Goal: Communication & Community: Answer question/provide support

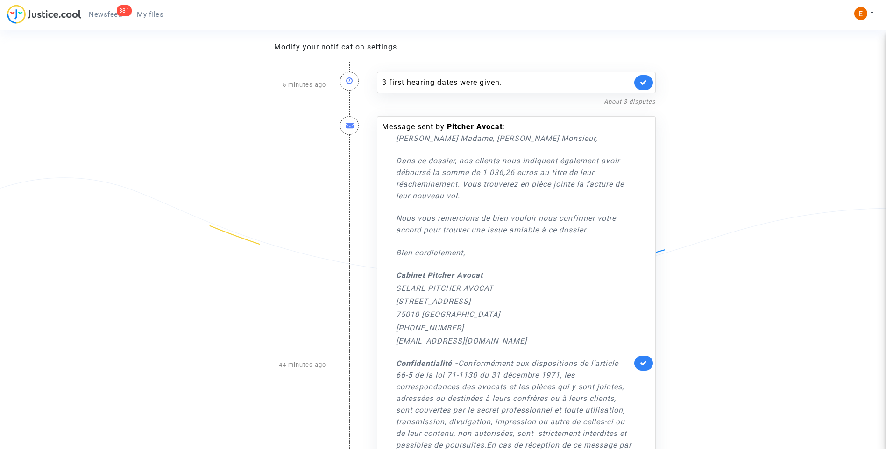
scroll to position [93, 0]
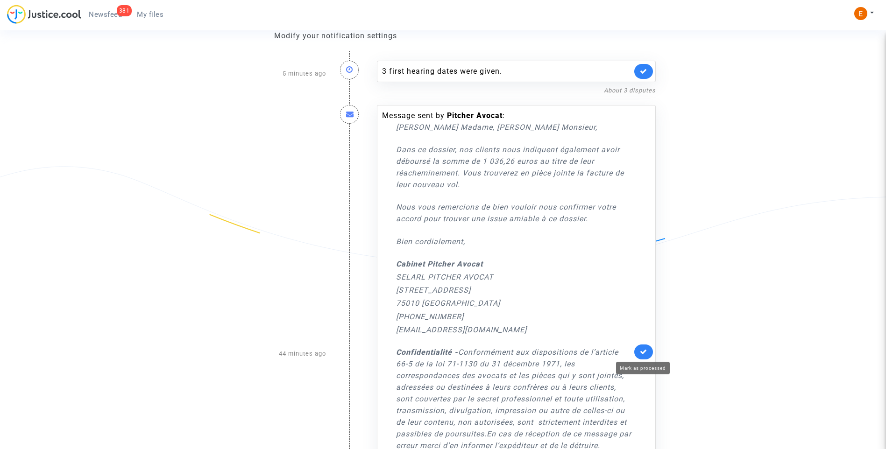
click at [647, 353] on icon at bounding box center [643, 351] width 7 height 7
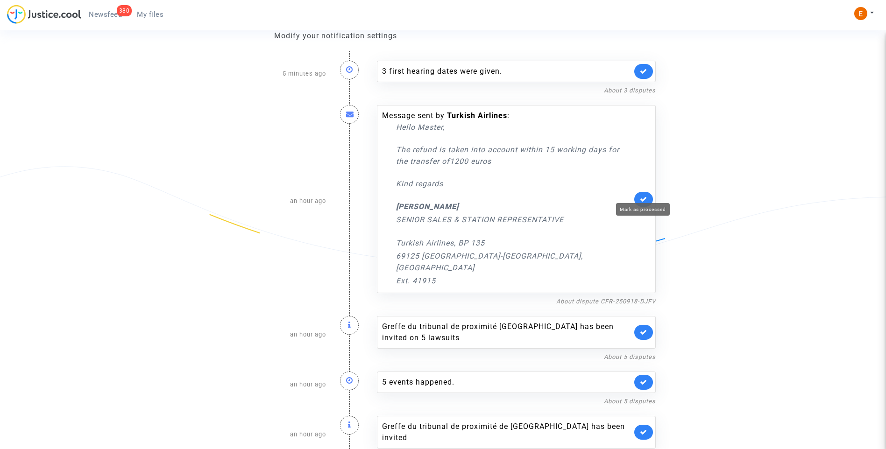
click at [642, 196] on icon at bounding box center [643, 199] width 7 height 7
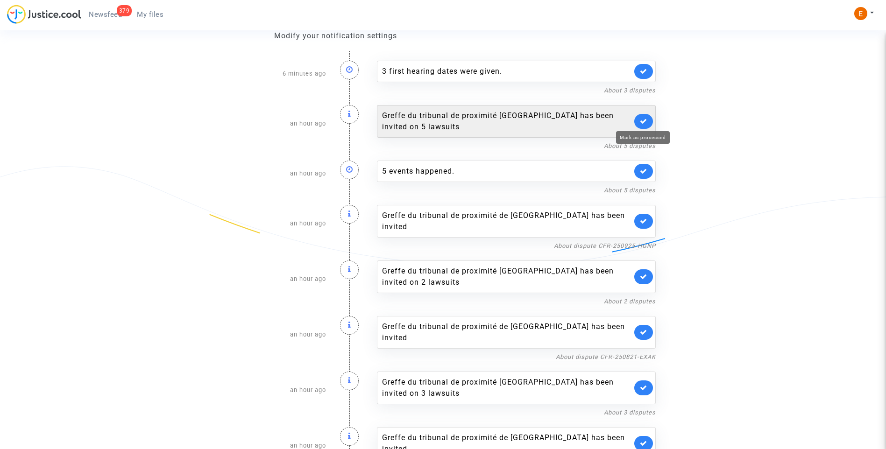
click at [645, 122] on icon at bounding box center [643, 121] width 7 height 7
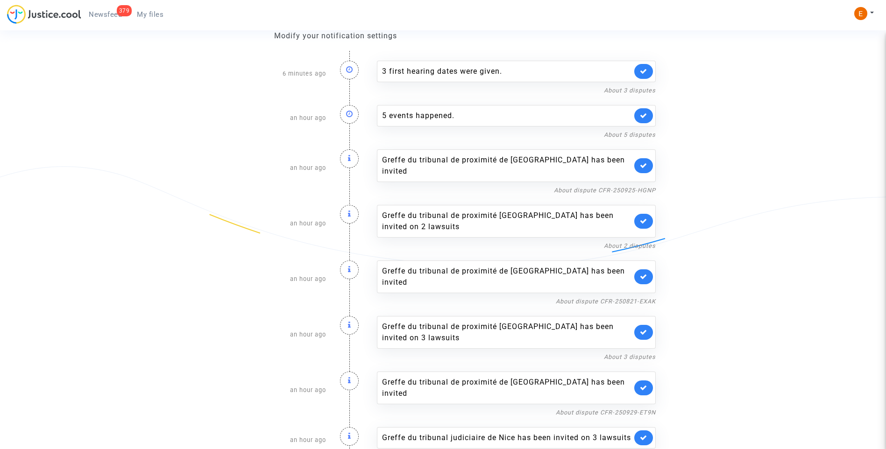
click at [645, 122] on link at bounding box center [643, 115] width 19 height 15
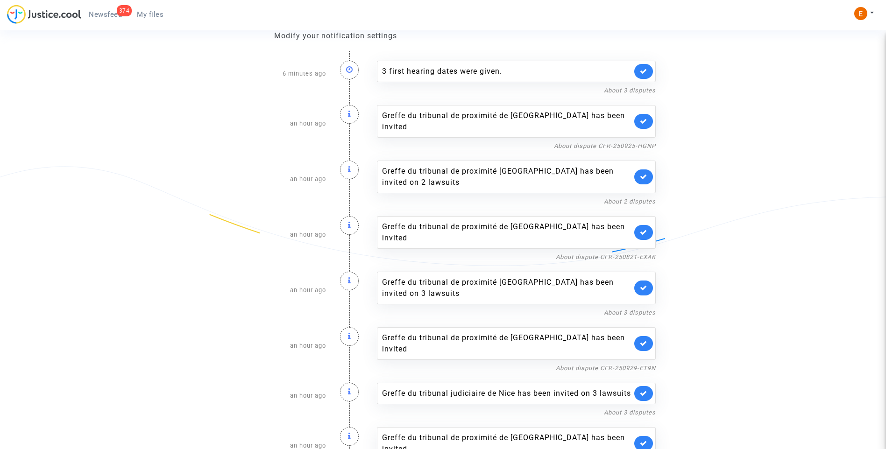
click at [645, 122] on link at bounding box center [643, 121] width 19 height 15
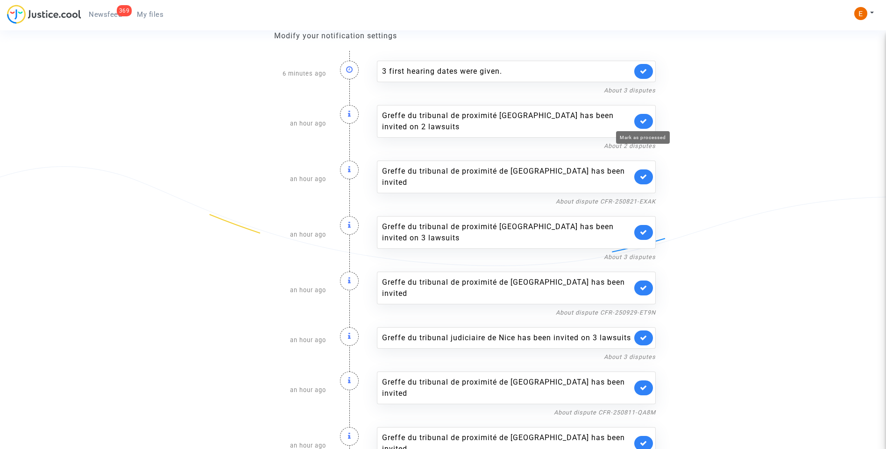
click at [645, 122] on icon at bounding box center [643, 121] width 7 height 7
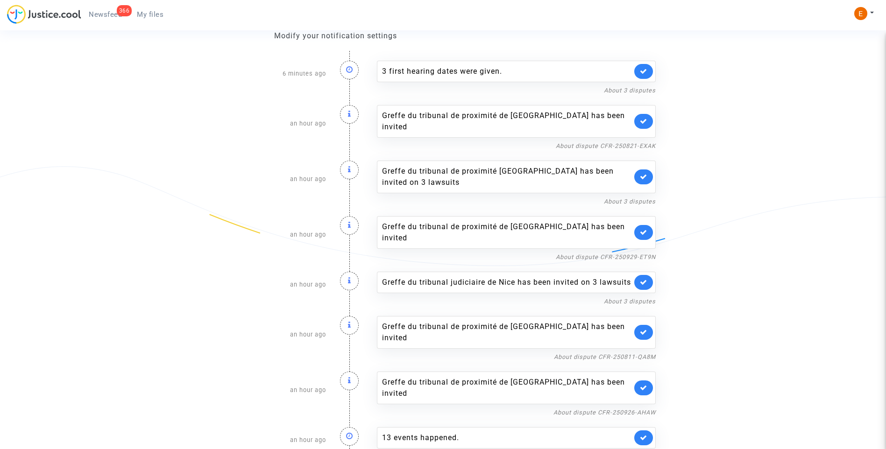
click at [645, 122] on link at bounding box center [643, 121] width 19 height 15
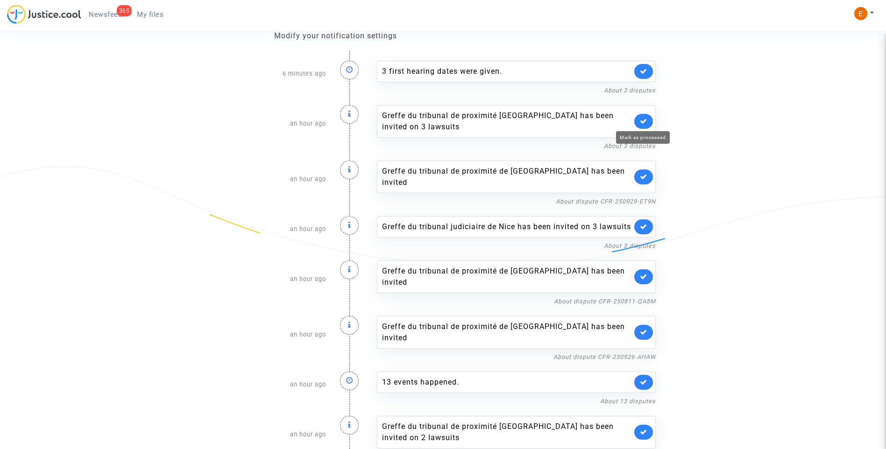
click at [645, 122] on icon at bounding box center [643, 121] width 7 height 7
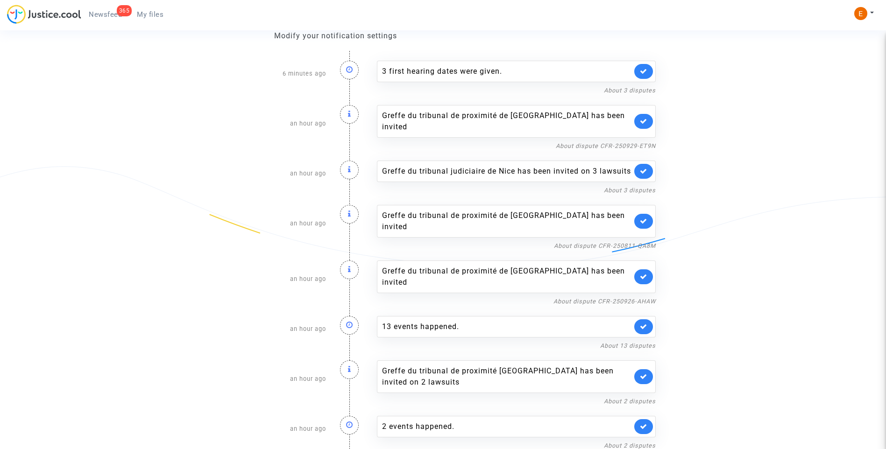
click at [645, 122] on link at bounding box center [643, 121] width 19 height 15
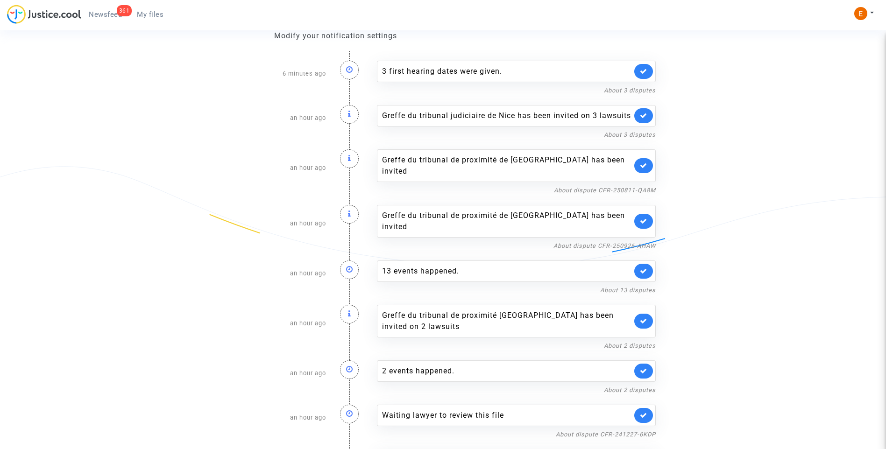
click at [645, 122] on link at bounding box center [643, 115] width 19 height 15
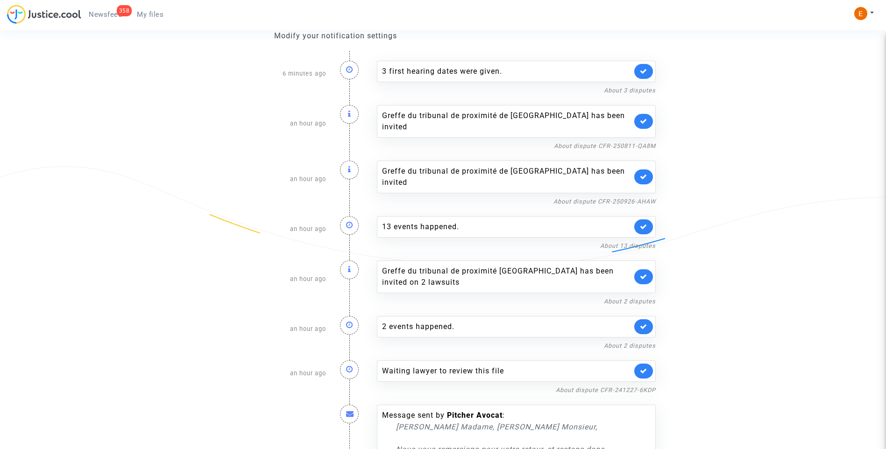
click at [645, 122] on link at bounding box center [643, 121] width 19 height 15
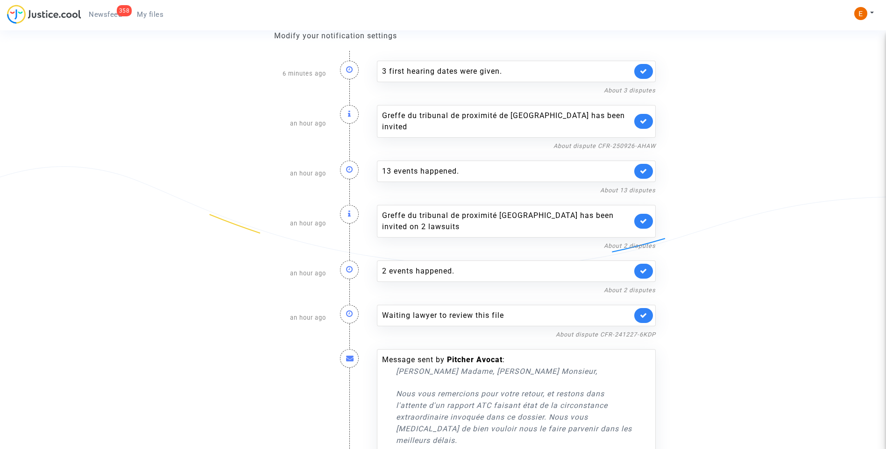
click at [645, 122] on link at bounding box center [643, 121] width 19 height 15
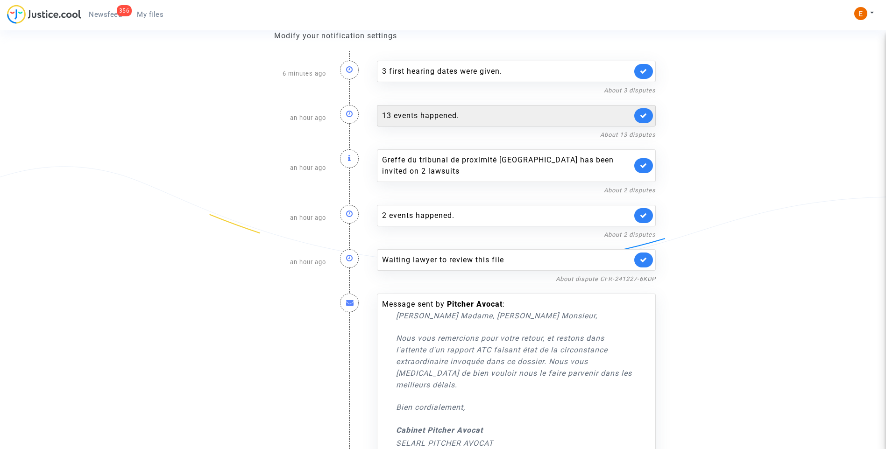
click at [548, 119] on div "13 events happened." at bounding box center [507, 115] width 250 height 11
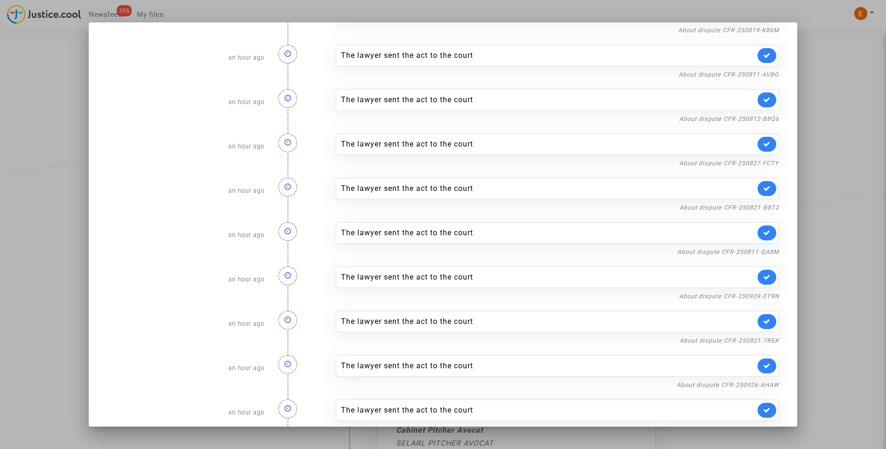
scroll to position [195, 0]
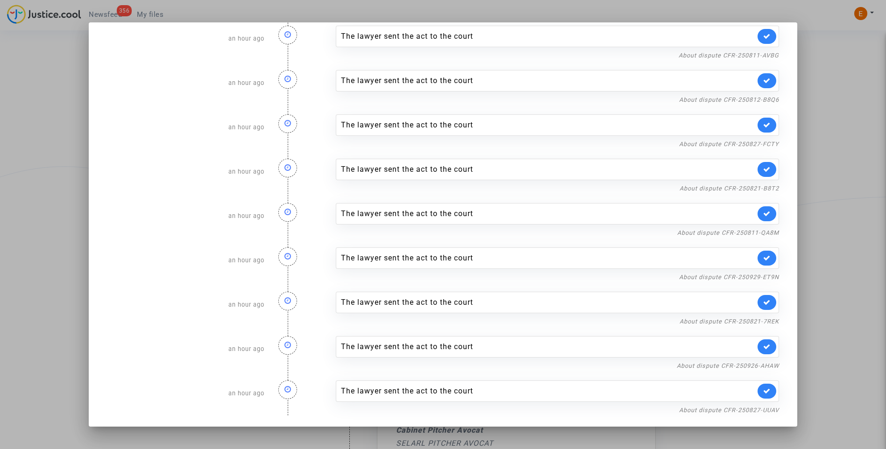
click at [840, 148] on div at bounding box center [443, 224] width 886 height 449
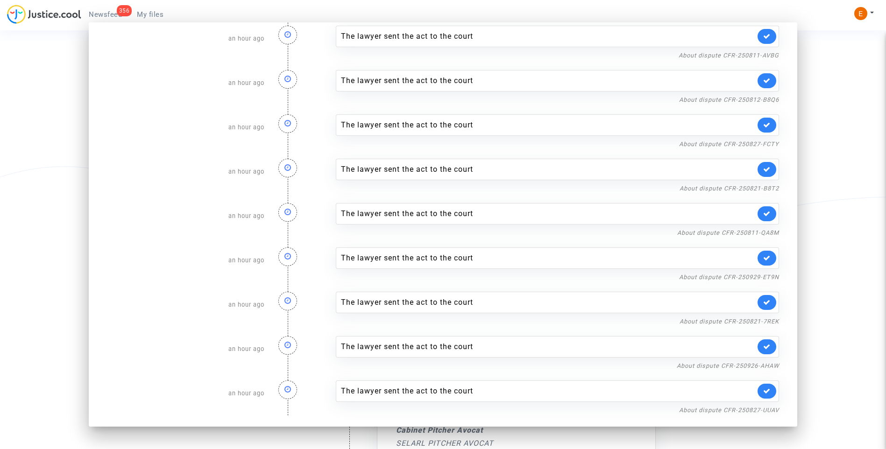
scroll to position [93, 0]
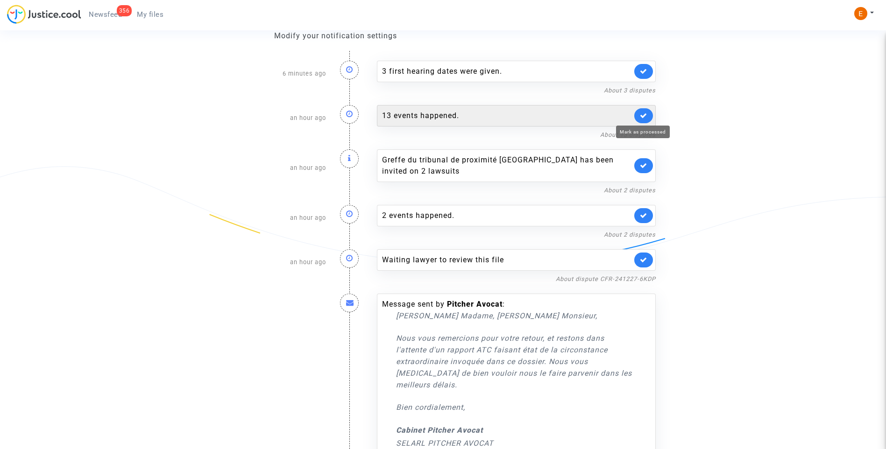
click at [642, 116] on icon at bounding box center [643, 115] width 7 height 7
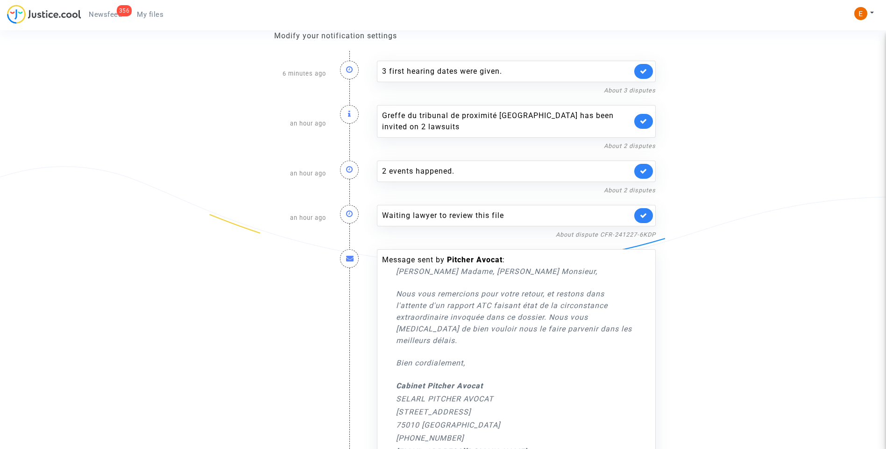
click at [642, 116] on link at bounding box center [643, 121] width 19 height 15
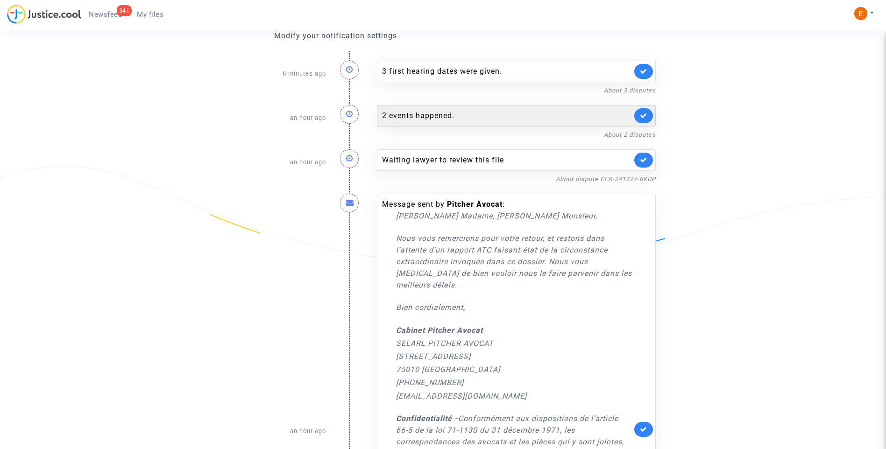
click at [527, 113] on div "2 events happened." at bounding box center [507, 115] width 250 height 11
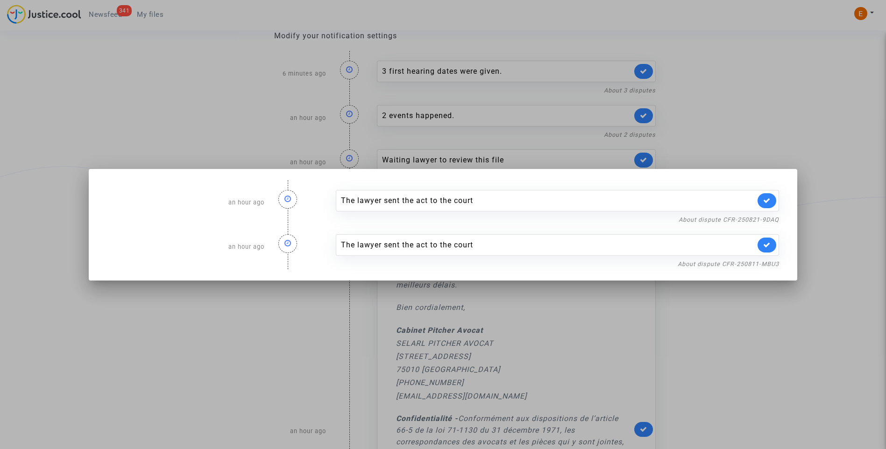
click at [755, 120] on div at bounding box center [443, 224] width 886 height 449
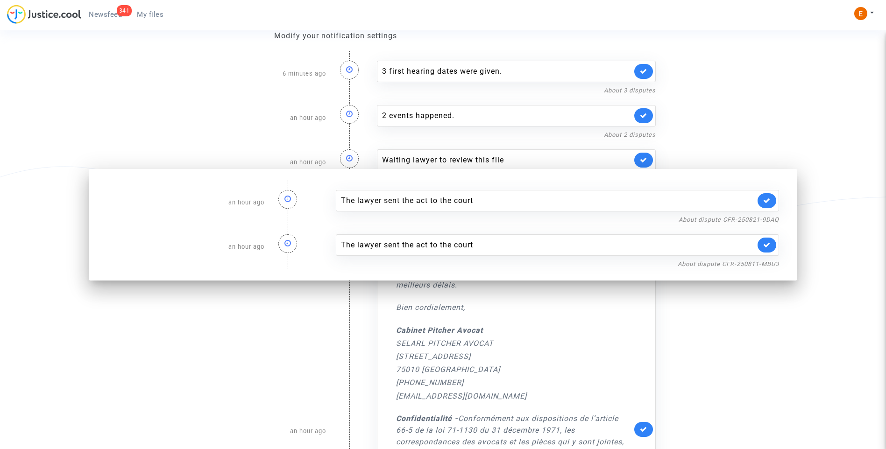
scroll to position [93, 0]
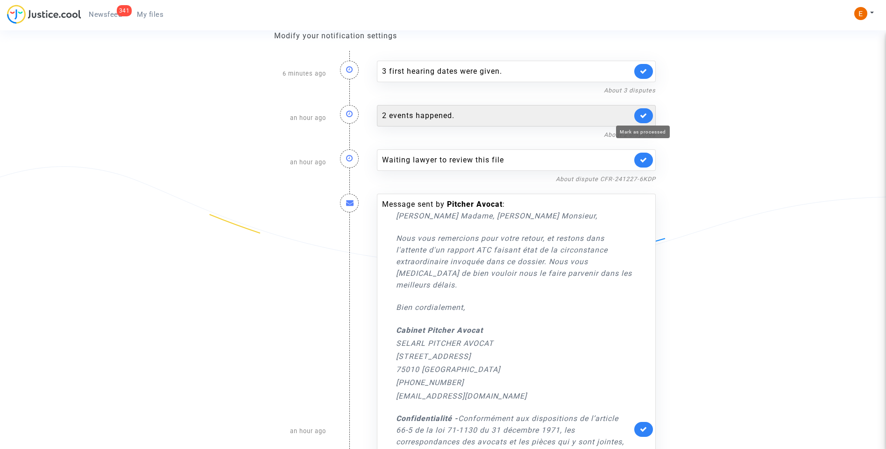
click at [644, 112] on icon at bounding box center [643, 115] width 7 height 7
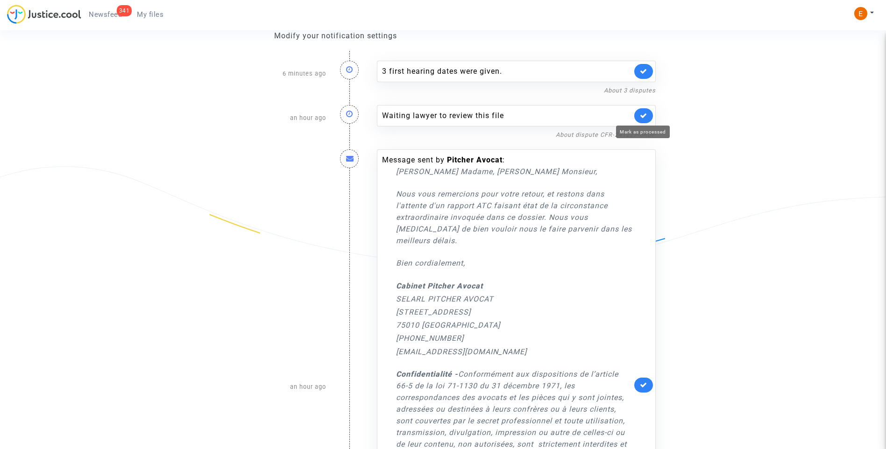
click at [644, 112] on icon at bounding box center [643, 115] width 7 height 7
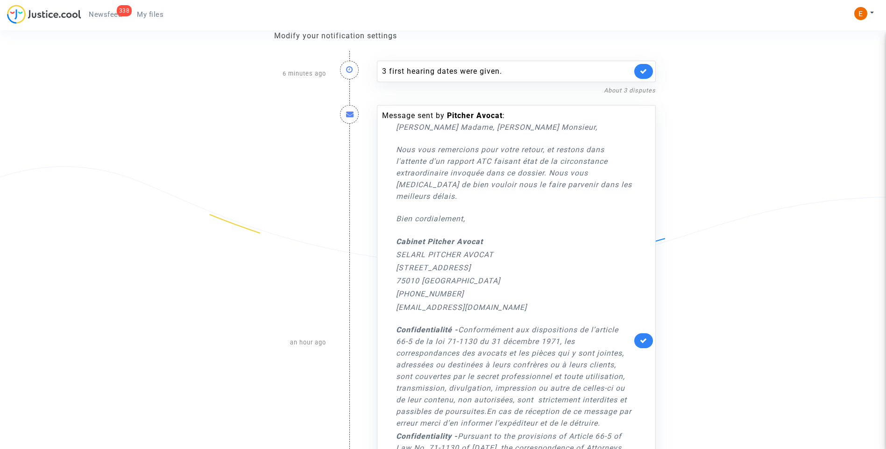
click at [648, 336] on link at bounding box center [643, 340] width 19 height 15
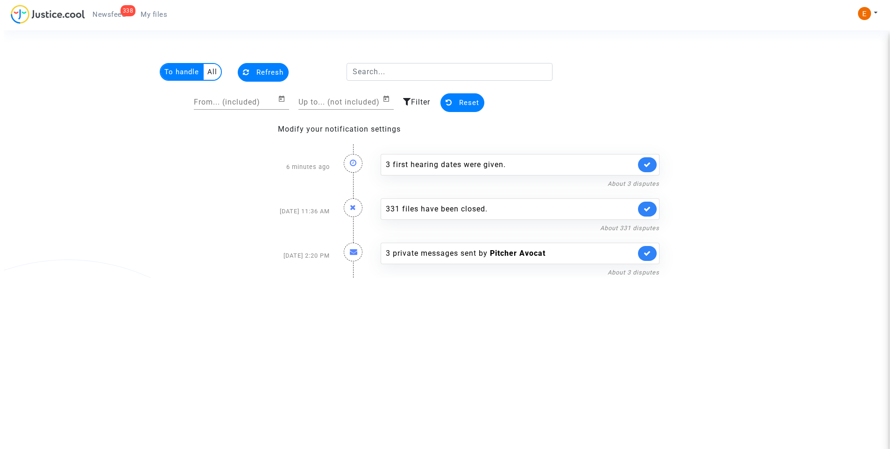
scroll to position [0, 0]
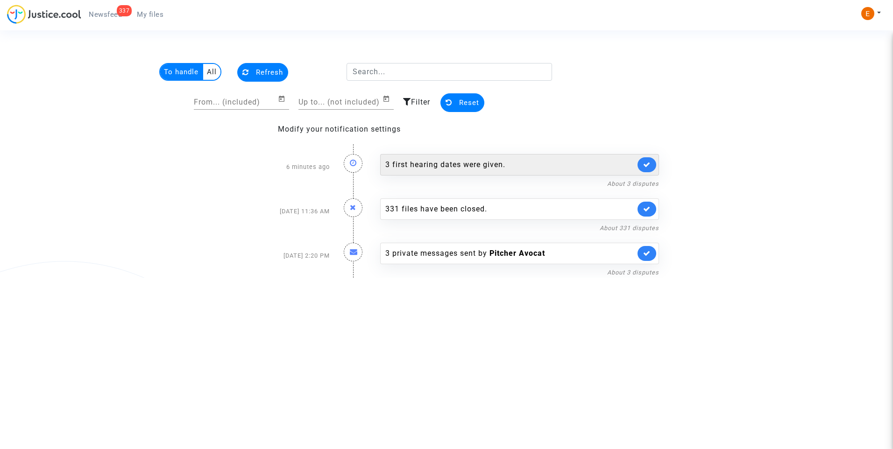
click at [458, 157] on div "3 first hearing dates were given." at bounding box center [519, 164] width 279 height 21
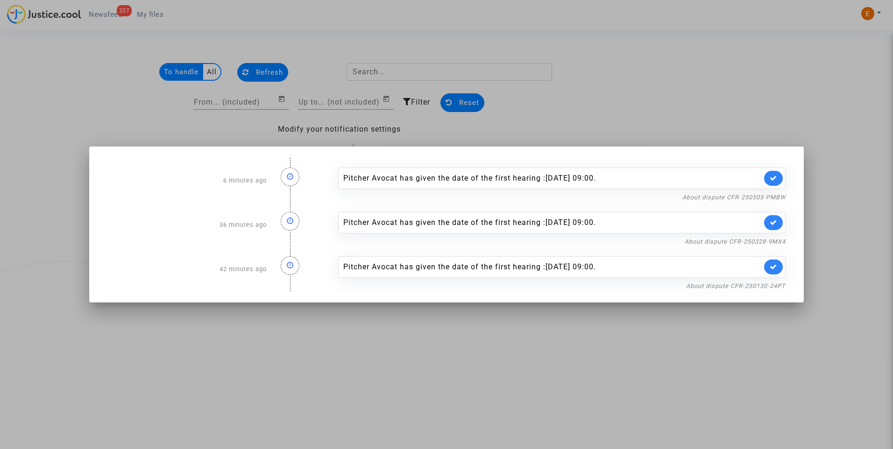
click at [746, 281] on div "About dispute CFR-250130-24PT" at bounding box center [561, 285] width 447 height 11
click at [743, 286] on link "About dispute CFR-250130-24PT" at bounding box center [735, 285] width 99 height 7
click at [774, 267] on icon at bounding box center [772, 266] width 7 height 7
click at [774, 243] on link "About dispute CFR-250328-9MX4" at bounding box center [734, 241] width 101 height 7
click at [779, 223] on link at bounding box center [773, 222] width 19 height 15
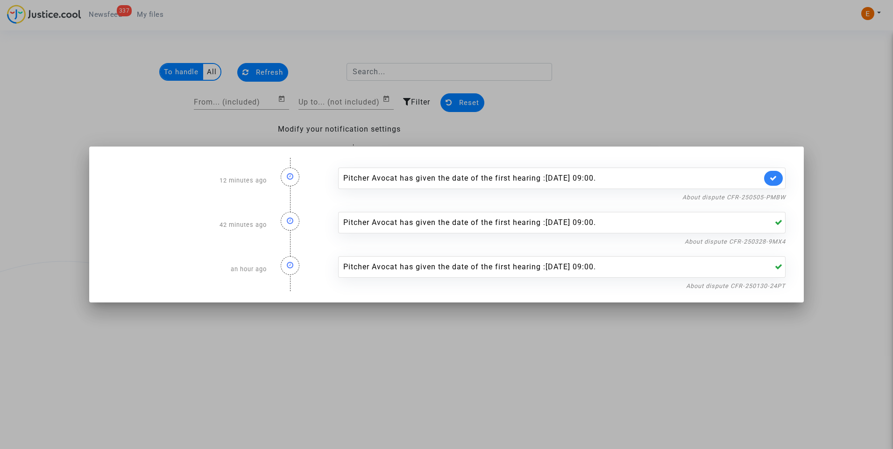
click at [775, 193] on nf-filterlink "About dispute CFR-250505-PMBW" at bounding box center [733, 196] width 103 height 9
click at [772, 196] on link "About dispute CFR-250505-PMBW" at bounding box center [733, 197] width 103 height 7
click at [774, 180] on icon at bounding box center [772, 178] width 7 height 7
click at [736, 66] on div at bounding box center [446, 224] width 893 height 449
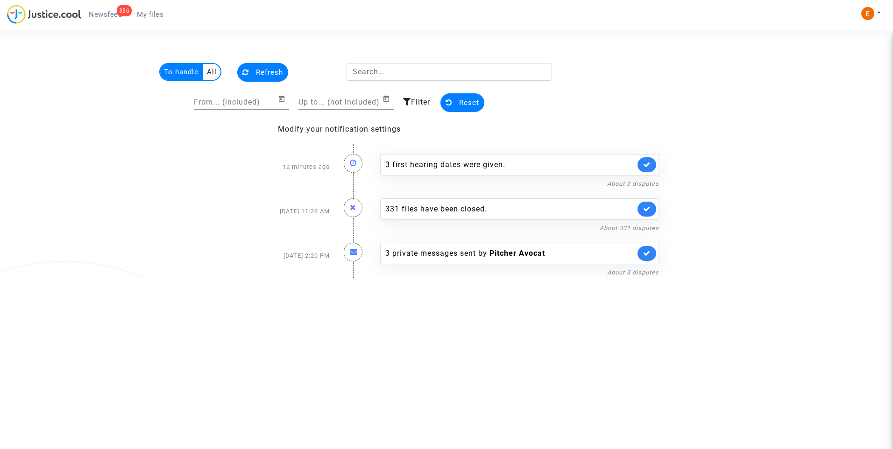
drag, startPoint x: 153, startPoint y: 15, endPoint x: 121, endPoint y: 15, distance: 31.3
click at [153, 15] on span "My files" at bounding box center [150, 14] width 27 height 8
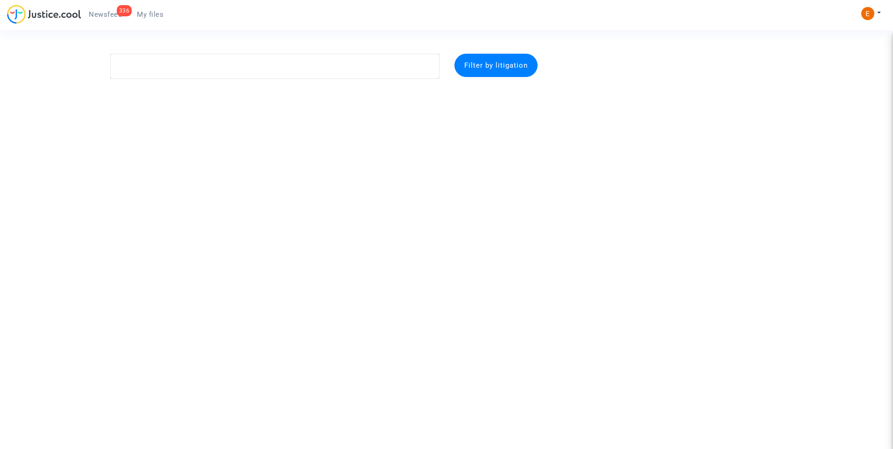
click at [108, 15] on span "Newsfeed" at bounding box center [105, 14] width 33 height 8
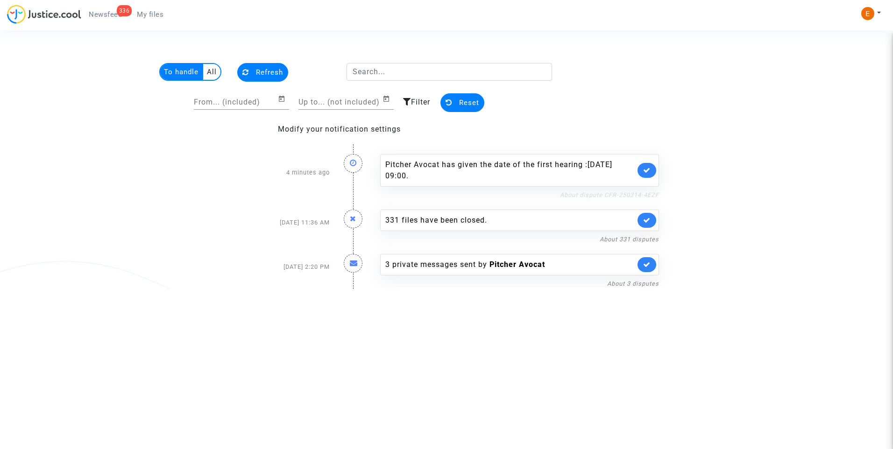
click at [642, 194] on link "About dispute CFR-250314-4EZF" at bounding box center [609, 194] width 99 height 7
click at [649, 170] on icon at bounding box center [646, 170] width 7 height 7
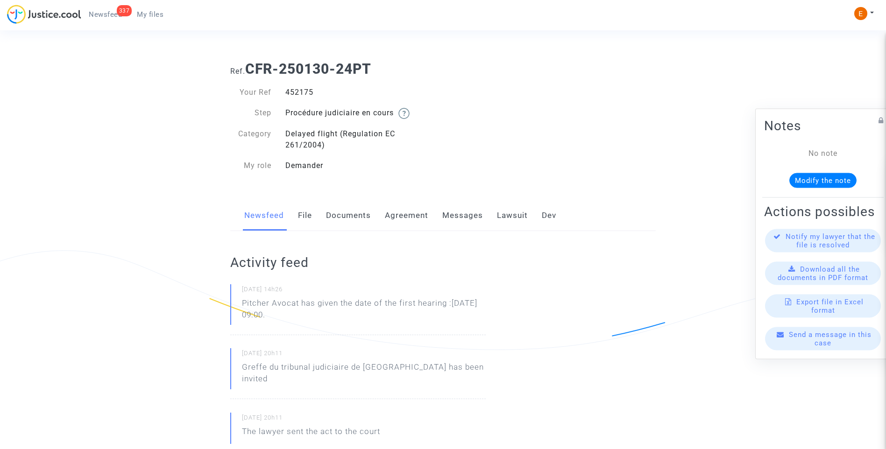
click at [300, 91] on div "452175" at bounding box center [360, 92] width 165 height 11
copy div "452175"
drag, startPoint x: 341, startPoint y: 315, endPoint x: 303, endPoint y: 304, distance: 40.2
click at [303, 304] on p "Pitcher Avocat has given the date of the first hearing :Mar 13th 2026 at 09:00." at bounding box center [364, 311] width 244 height 28
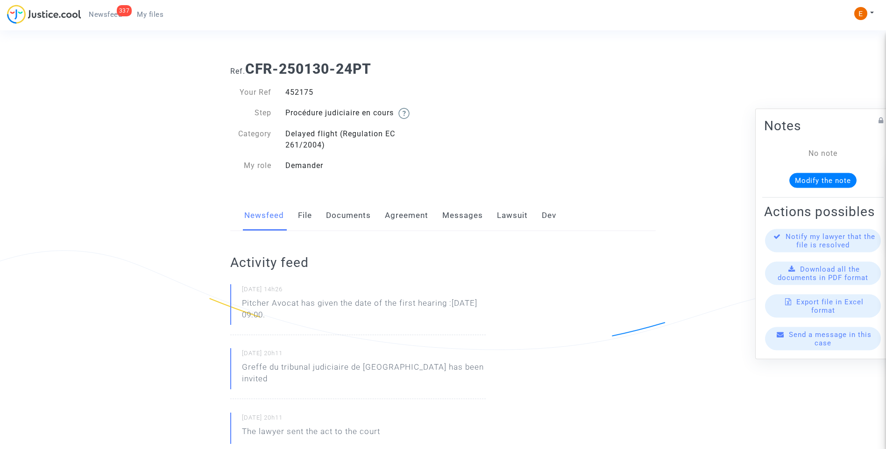
copy p "has given the date of the first hearing :Mar 13th 2026 at 09:00."
click at [338, 315] on p "Pitcher Avocat has given the date of the first hearing :Mar 13th 2026 at 09:00." at bounding box center [364, 311] width 244 height 28
drag, startPoint x: 358, startPoint y: 322, endPoint x: 219, endPoint y: 300, distance: 140.3
drag, startPoint x: 219, startPoint y: 300, endPoint x: 258, endPoint y: 300, distance: 38.8
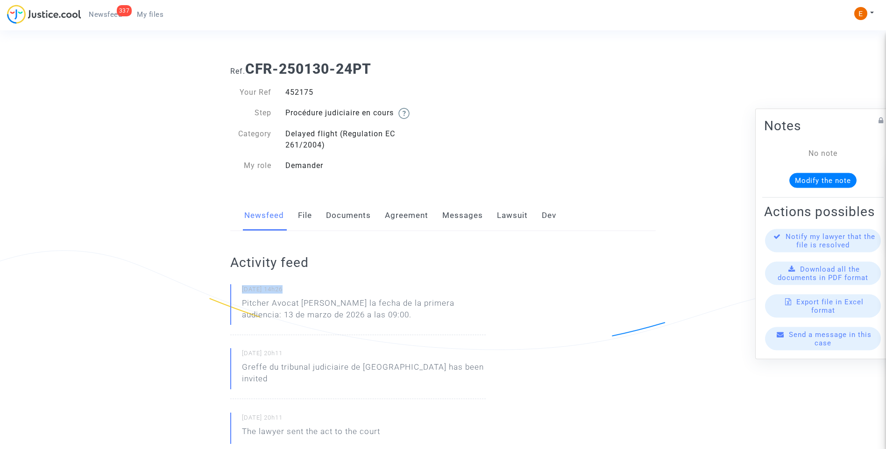
click at [323, 311] on p "Pitcher Avocat ha dado la fecha de la primera audiencia: 13 de marzo de 2026 a …" at bounding box center [364, 311] width 244 height 28
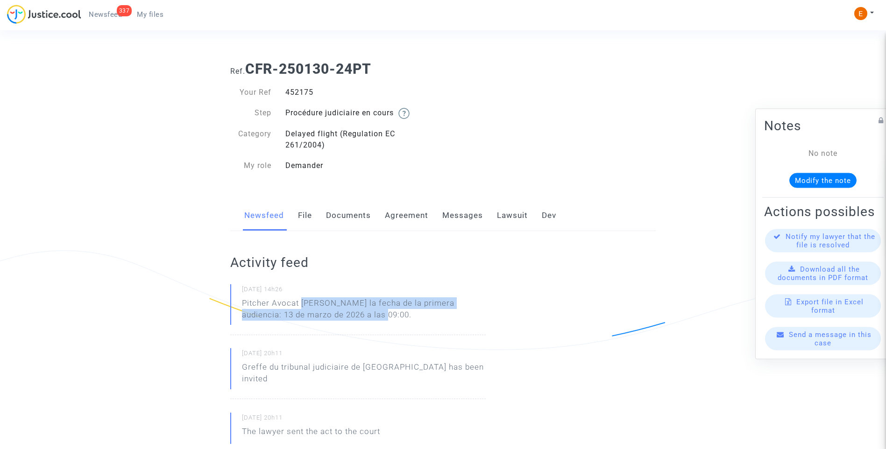
drag, startPoint x: 302, startPoint y: 303, endPoint x: 368, endPoint y: 319, distance: 68.3
click at [368, 319] on p "Pitcher Avocat ha dado la fecha de la primera audiencia: 13 de marzo de 2026 a …" at bounding box center [364, 311] width 244 height 28
drag, startPoint x: 368, startPoint y: 319, endPoint x: 332, endPoint y: 308, distance: 38.1
copy p "ha dado la fecha de la primera audiencia: 13 de marzo de 2026 a las 09:00."
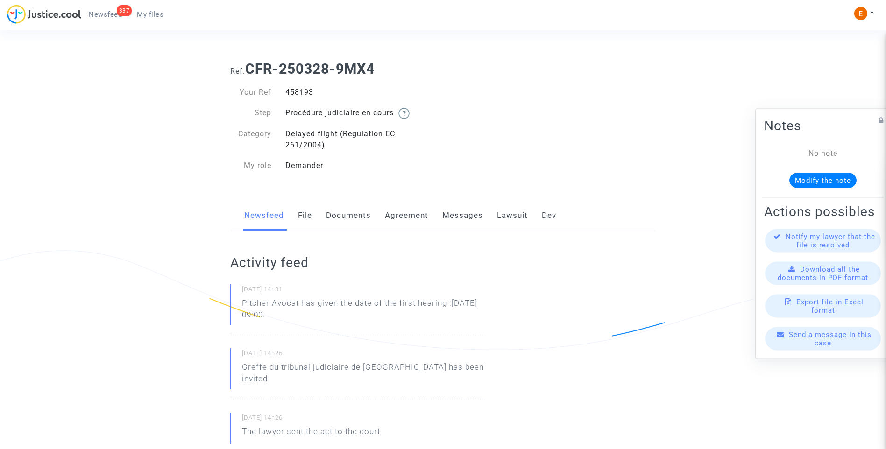
drag, startPoint x: 323, startPoint y: 311, endPoint x: 221, endPoint y: 297, distance: 102.8
drag, startPoint x: 221, startPoint y: 297, endPoint x: 254, endPoint y: 300, distance: 32.8
drag, startPoint x: 254, startPoint y: 300, endPoint x: 315, endPoint y: 317, distance: 63.3
click at [306, 314] on p "Pitcher Avocat has given the date of the first hearing :[DATE] 09:00." at bounding box center [364, 311] width 244 height 28
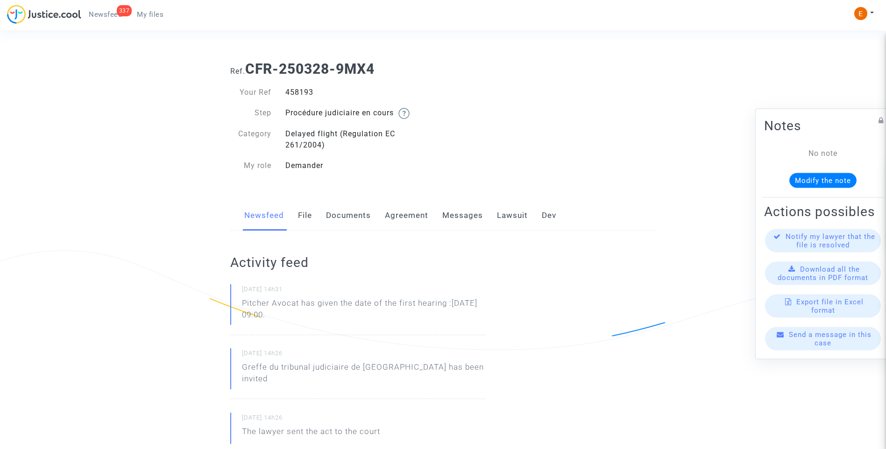
drag, startPoint x: 344, startPoint y: 321, endPoint x: 215, endPoint y: 300, distance: 130.6
drag, startPoint x: 215, startPoint y: 300, endPoint x: 249, endPoint y: 303, distance: 34.2
drag, startPoint x: 301, startPoint y: 307, endPoint x: 303, endPoint y: 301, distance: 6.4
click at [300, 307] on p "Pitcher Avocat ha dado la fecha de la primera audiencia: 13 de marzo de 2026 a …" at bounding box center [364, 311] width 244 height 28
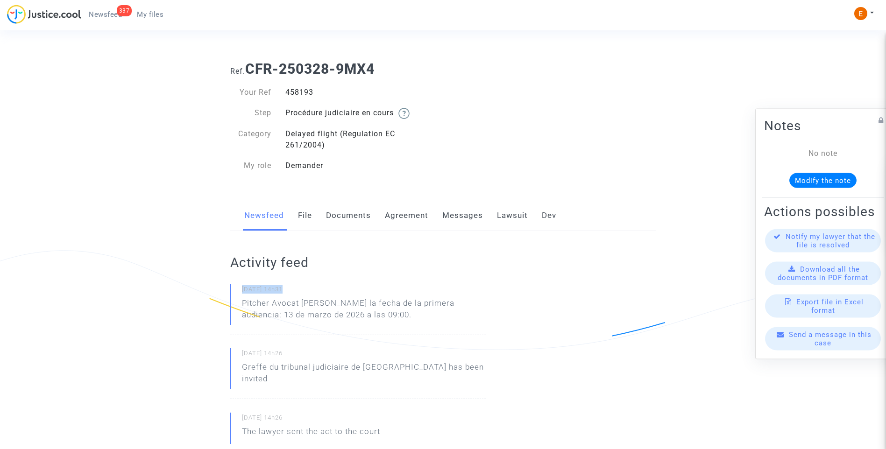
click at [302, 301] on p "Pitcher Avocat ha dado la fecha de la primera audiencia: 13 de marzo de 2026 a …" at bounding box center [364, 311] width 244 height 28
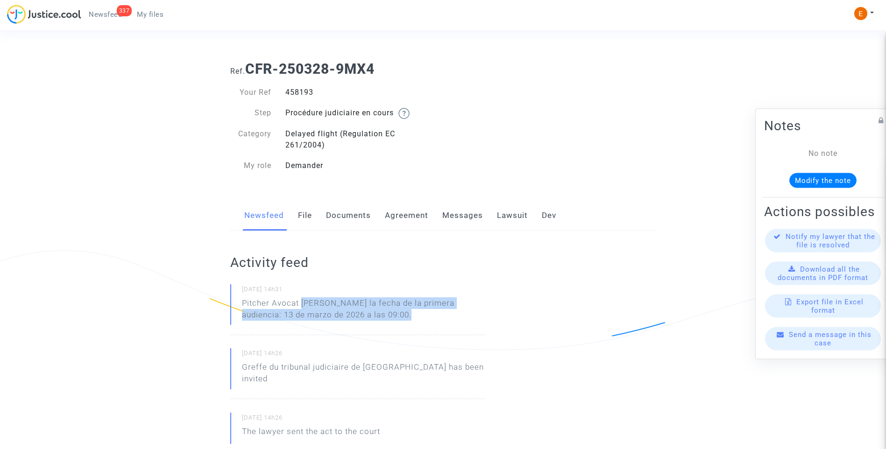
drag, startPoint x: 302, startPoint y: 302, endPoint x: 379, endPoint y: 312, distance: 77.8
click at [379, 312] on p "Pitcher Avocat ha dado la fecha de la primera audiencia: 13 de marzo de 2026 a …" at bounding box center [364, 311] width 244 height 28
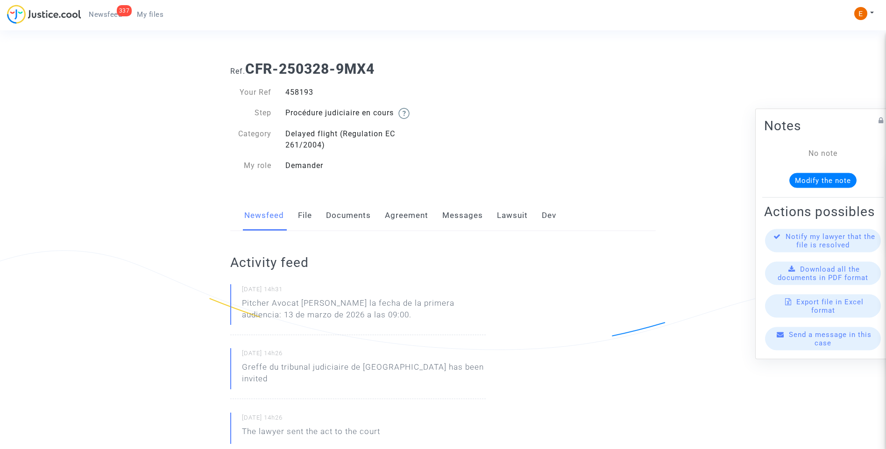
click at [301, 96] on div "458193" at bounding box center [360, 92] width 165 height 11
drag, startPoint x: 301, startPoint y: 96, endPoint x: 298, endPoint y: 92, distance: 4.8
copy div "458193"
drag, startPoint x: 378, startPoint y: 314, endPoint x: 301, endPoint y: 304, distance: 77.2
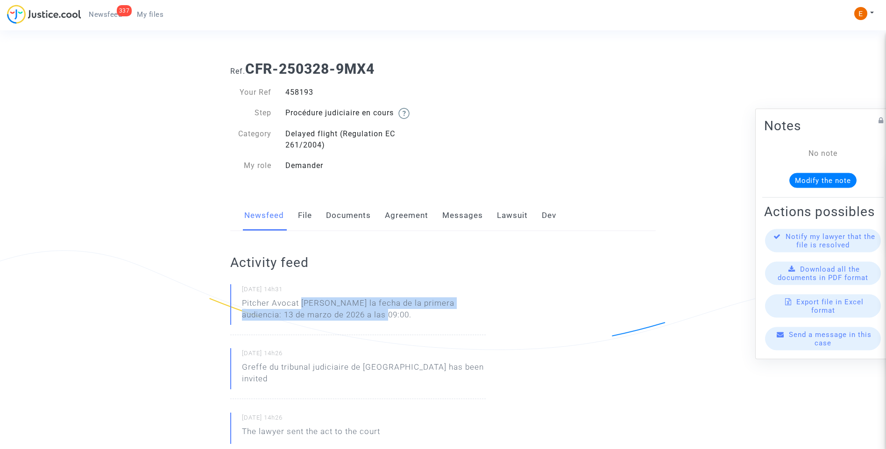
click at [301, 304] on p "Pitcher Avocat ha dado la fecha de la primera audiencia: 13 de marzo de 2026 a …" at bounding box center [364, 311] width 244 height 28
copy p "ha dado la fecha de la primera audiencia: 13 de marzo de 2026 a las 09:00."
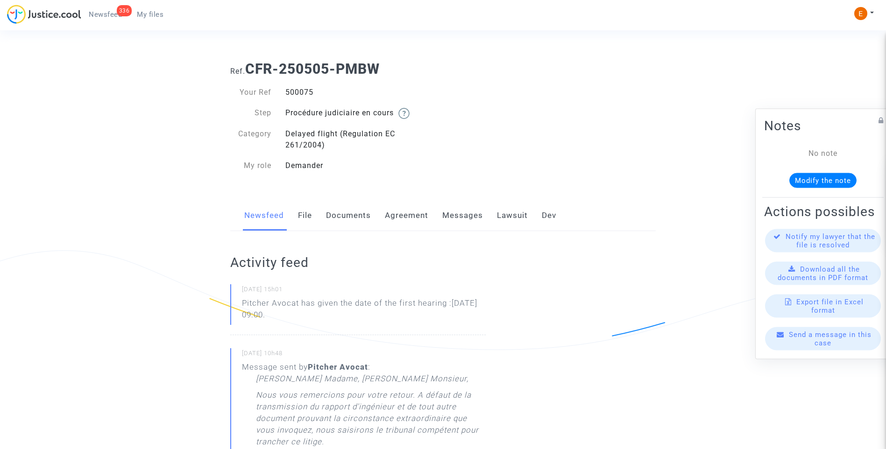
click at [305, 92] on div "500075" at bounding box center [360, 92] width 165 height 11
copy div "500075"
drag, startPoint x: 329, startPoint y: 323, endPoint x: 227, endPoint y: 306, distance: 103.7
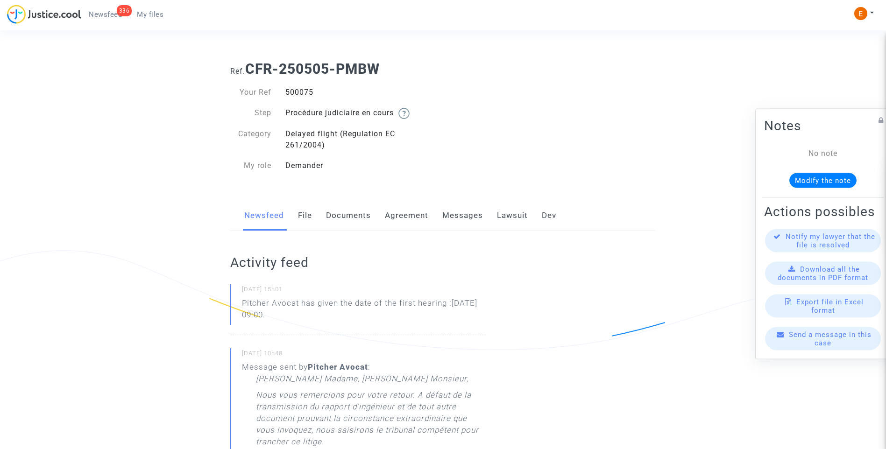
drag, startPoint x: 227, startPoint y: 306, endPoint x: 282, endPoint y: 303, distance: 54.7
click at [306, 299] on p "Pitcher Avocat [PERSON_NAME] la fecha de la primera audiencia: 29 [PERSON_NAME]…" at bounding box center [364, 311] width 244 height 28
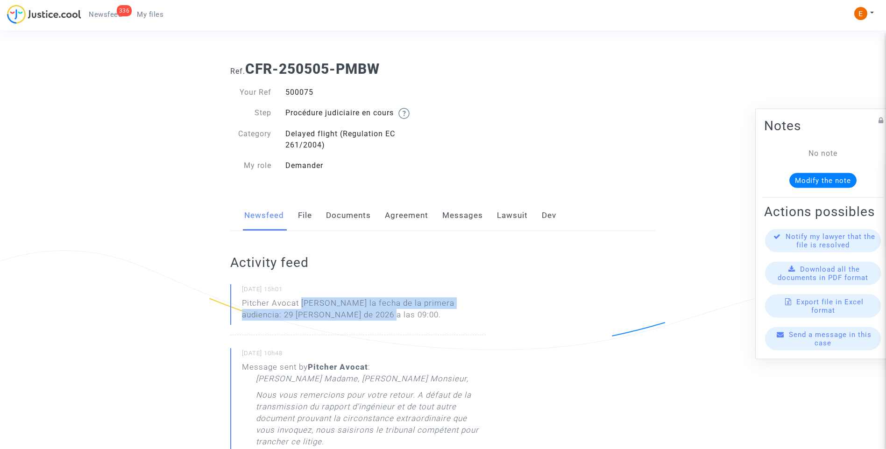
drag, startPoint x: 302, startPoint y: 300, endPoint x: 385, endPoint y: 311, distance: 83.8
click at [385, 311] on p "Pitcher Avocat [PERSON_NAME] la fecha de la primera audiencia: 29 [PERSON_NAME]…" at bounding box center [364, 311] width 244 height 28
drag, startPoint x: 385, startPoint y: 311, endPoint x: 312, endPoint y: 305, distance: 72.6
copy p "[PERSON_NAME] la fecha de la primera audiencia: 29 [PERSON_NAME] de 2026 a las …"
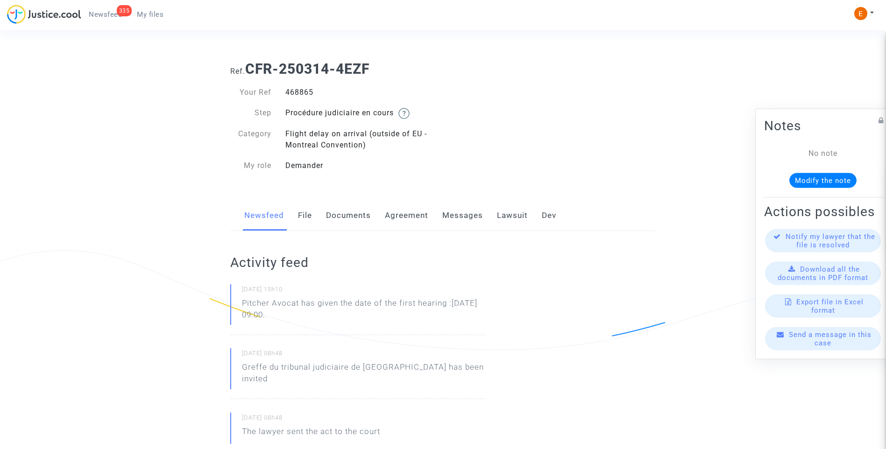
click at [312, 92] on div "468865" at bounding box center [360, 92] width 165 height 11
drag, startPoint x: 312, startPoint y: 92, endPoint x: 305, endPoint y: 92, distance: 7.0
click at [305, 92] on div "468865" at bounding box center [360, 92] width 165 height 11
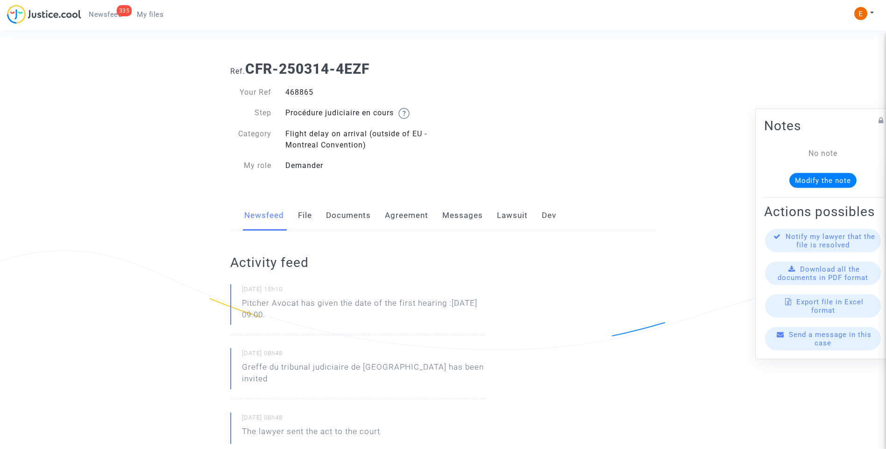
copy div "468865"
drag, startPoint x: 339, startPoint y: 317, endPoint x: 216, endPoint y: 303, distance: 124.4
drag, startPoint x: 216, startPoint y: 303, endPoint x: 265, endPoint y: 303, distance: 49.5
click at [306, 312] on p "Pitcher Avocat [PERSON_NAME] la fecha de la primera audiencia: 29 [PERSON_NAME]…" at bounding box center [364, 311] width 244 height 28
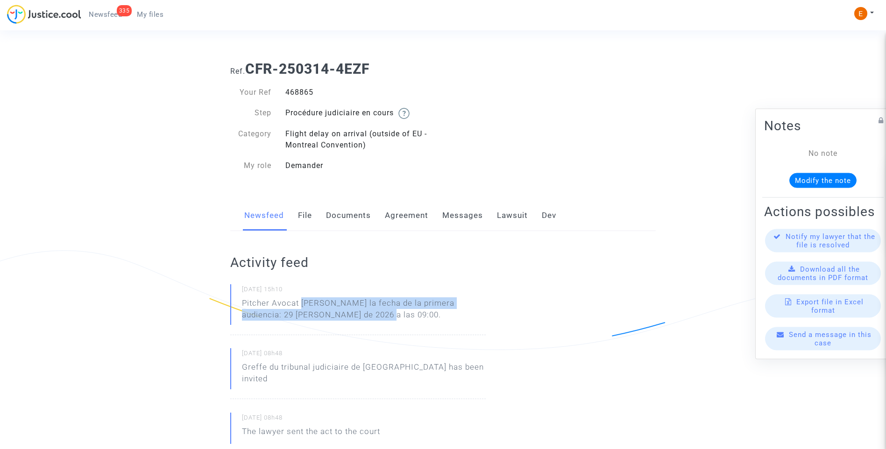
drag, startPoint x: 303, startPoint y: 302, endPoint x: 374, endPoint y: 321, distance: 73.4
click at [374, 321] on p "Pitcher Avocat [PERSON_NAME] la fecha de la primera audiencia: 29 [PERSON_NAME]…" at bounding box center [364, 311] width 244 height 28
drag, startPoint x: 374, startPoint y: 321, endPoint x: 332, endPoint y: 313, distance: 42.7
copy p "[PERSON_NAME] la fecha de la primera audiencia: 29 [PERSON_NAME] de 2026 a las …"
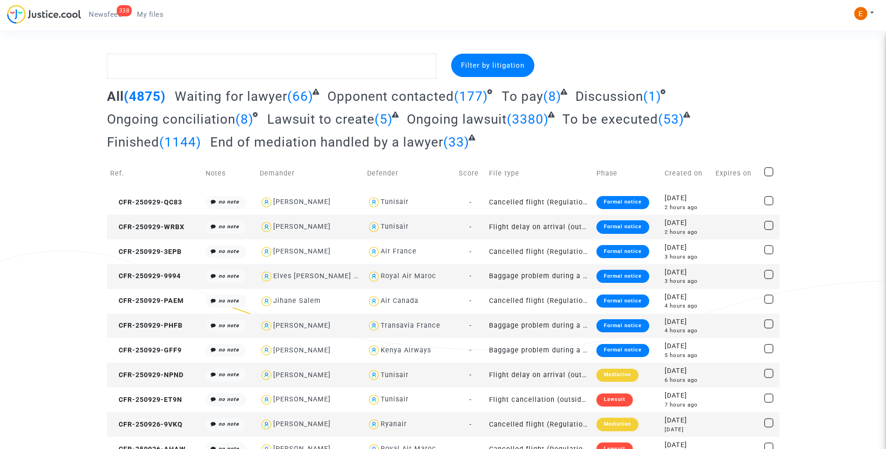
click at [119, 19] on link "338 Newsfeed" at bounding box center [105, 14] width 48 height 14
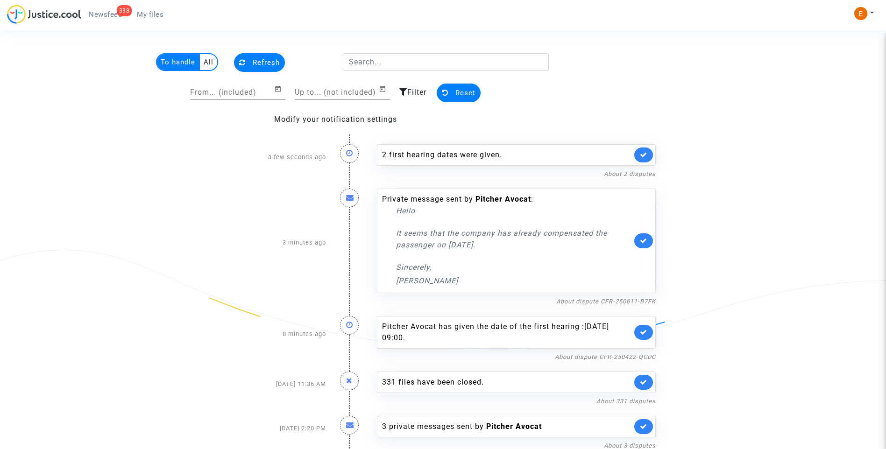
scroll to position [12, 0]
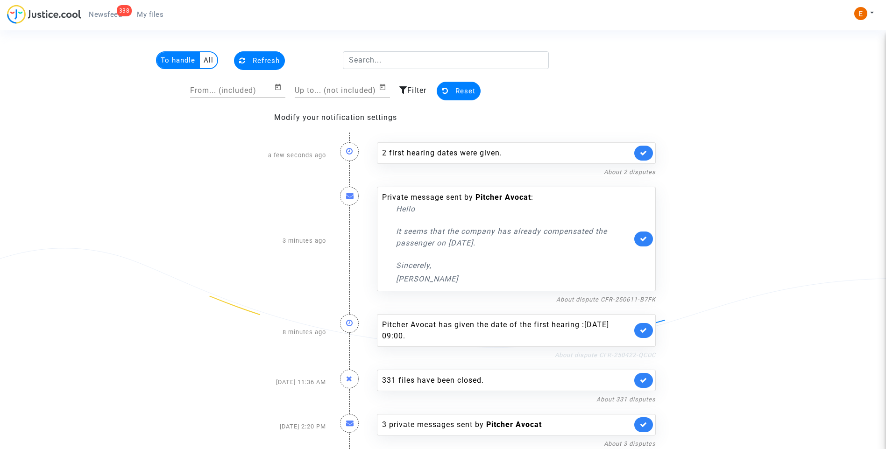
click at [578, 353] on link "About dispute CFR-250422-QCDC" at bounding box center [605, 355] width 101 height 7
click at [649, 333] on link at bounding box center [643, 330] width 19 height 15
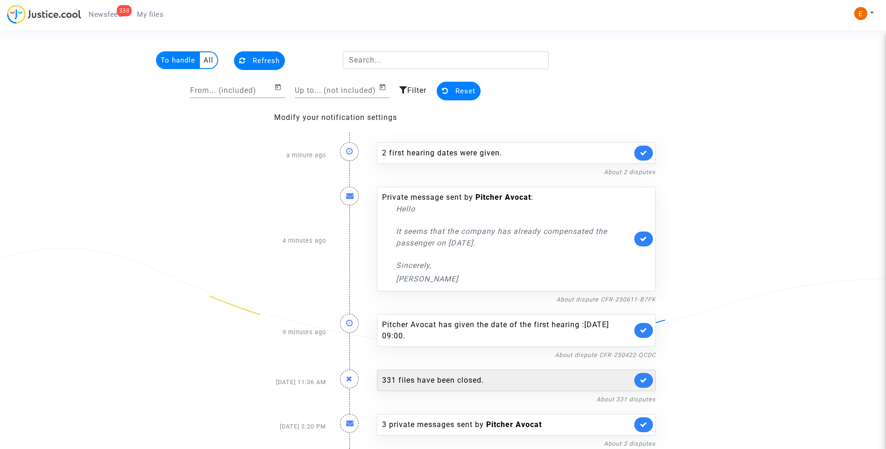
scroll to position [0, 0]
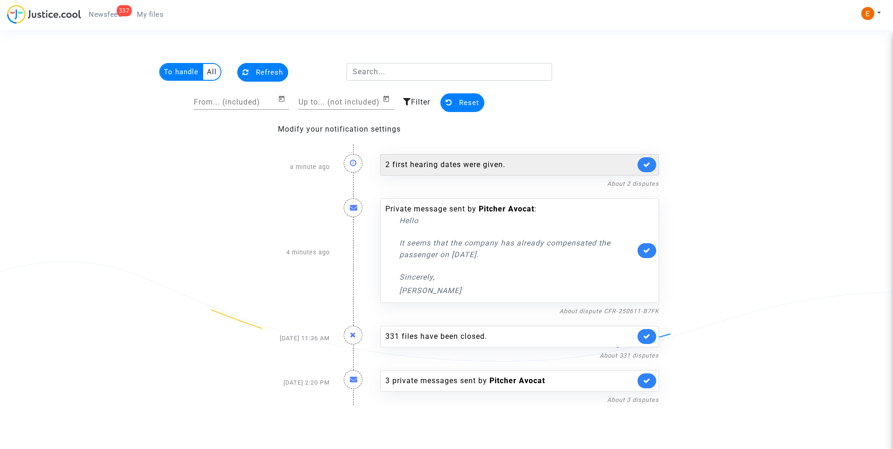
click at [476, 167] on div "2 first hearing dates were given." at bounding box center [510, 164] width 250 height 11
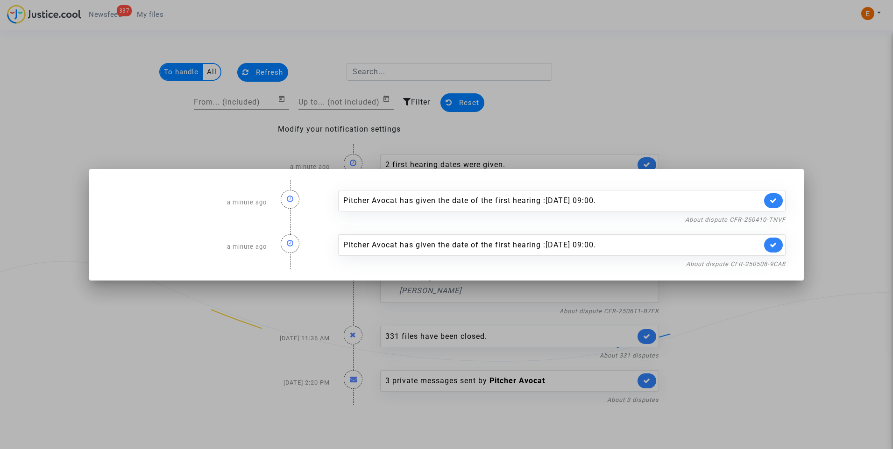
click at [743, 268] on nf-filterlink "About dispute CFR-250508-9CA8" at bounding box center [735, 263] width 99 height 9
click at [743, 264] on link "About dispute CFR-250508-9CA8" at bounding box center [735, 264] width 99 height 7
click at [774, 249] on link at bounding box center [773, 245] width 19 height 15
click at [769, 220] on link "About dispute CFR-250410-TNVF" at bounding box center [735, 219] width 100 height 7
click at [775, 206] on link at bounding box center [773, 200] width 19 height 15
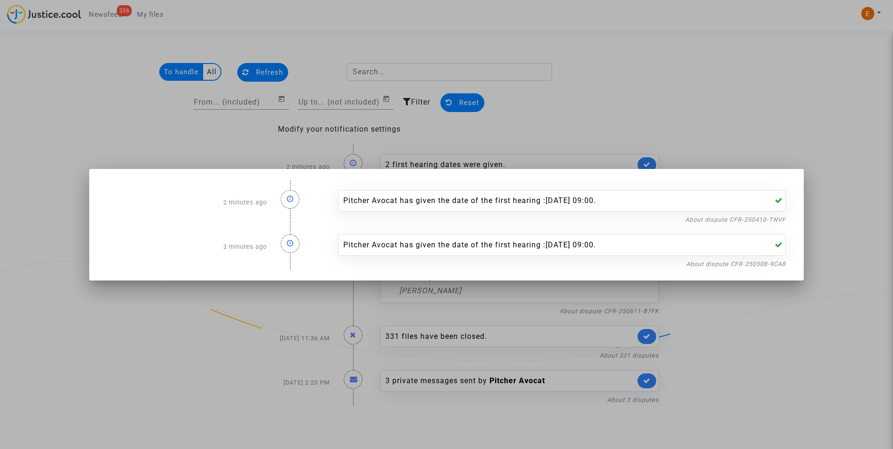
click at [764, 155] on div at bounding box center [446, 224] width 893 height 449
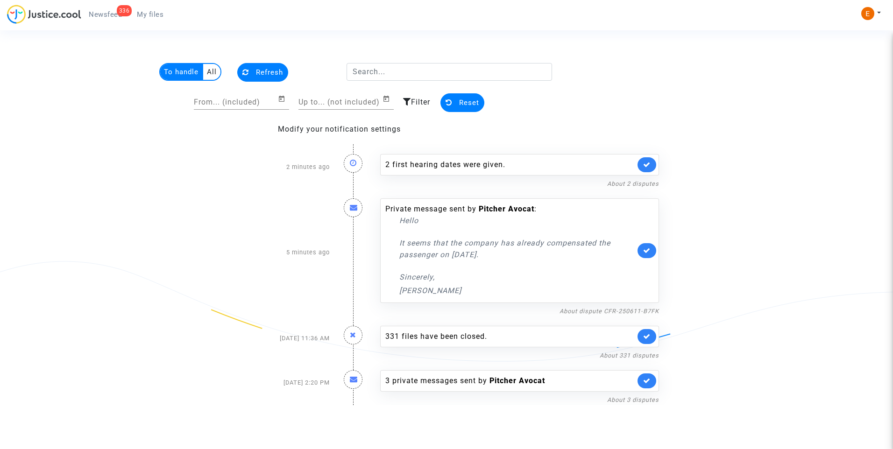
click at [148, 11] on span "My files" at bounding box center [150, 14] width 27 height 8
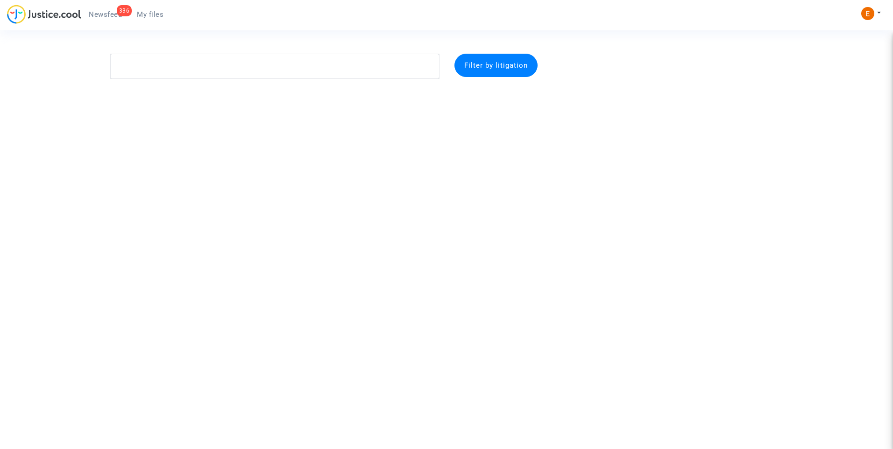
click at [107, 11] on span "Newsfeed" at bounding box center [105, 14] width 33 height 8
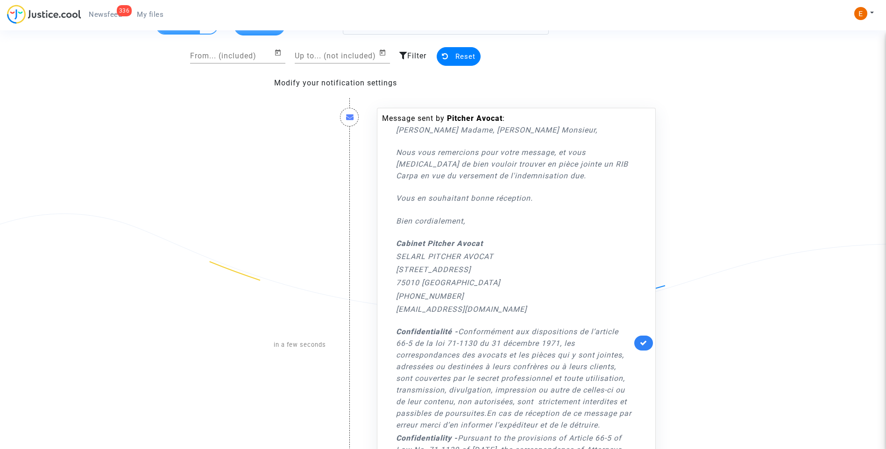
scroll to position [140, 0]
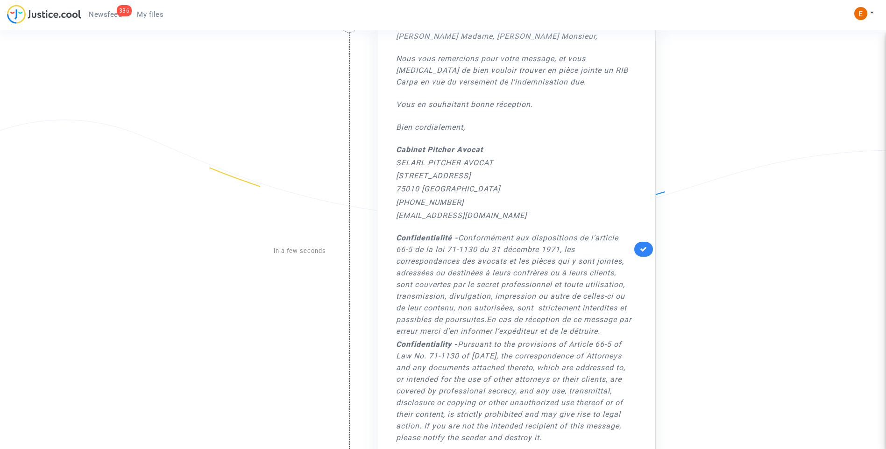
click at [645, 253] on link at bounding box center [643, 249] width 19 height 15
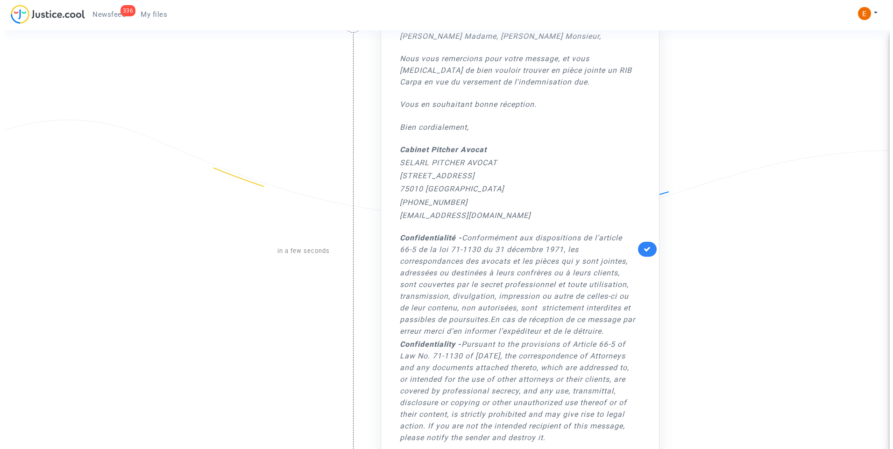
scroll to position [0, 0]
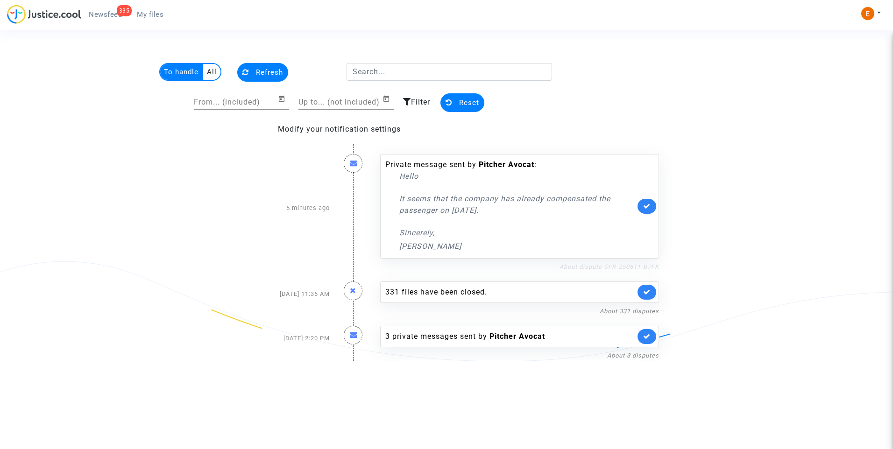
click at [617, 264] on link "About dispute CFR-250611-B7FK" at bounding box center [608, 266] width 99 height 7
click at [648, 206] on icon at bounding box center [646, 206] width 7 height 7
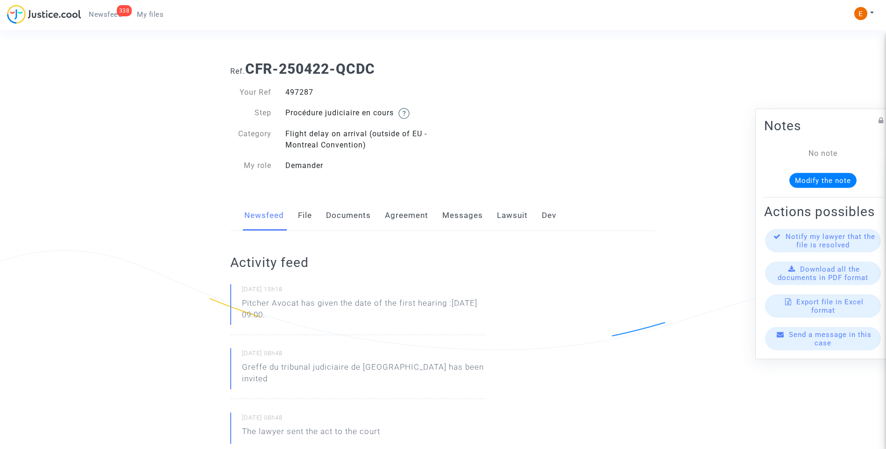
click at [308, 95] on div "497287" at bounding box center [360, 92] width 165 height 11
copy div "497287"
drag, startPoint x: 340, startPoint y: 318, endPoint x: 229, endPoint y: 304, distance: 111.9
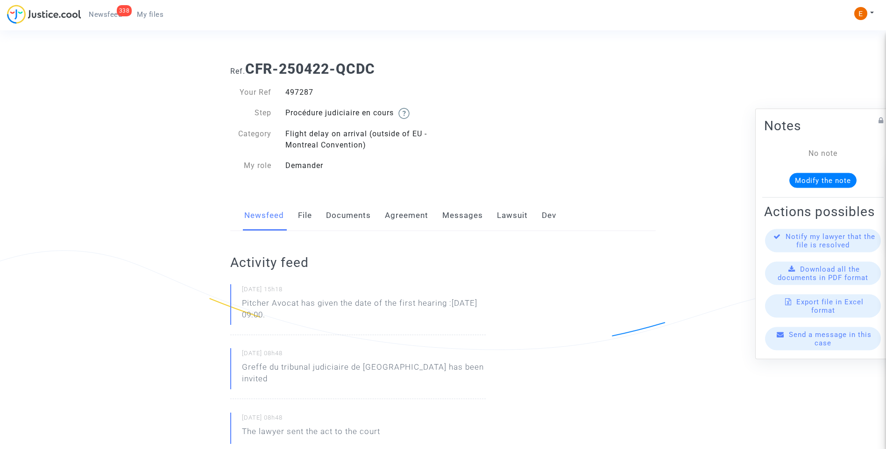
drag, startPoint x: 229, startPoint y: 304, endPoint x: 258, endPoint y: 308, distance: 29.1
click at [307, 306] on p "Pitcher Avocat ha dado la fecha de la primera audiencia: 29 de mayo de 2026 a l…" at bounding box center [364, 311] width 244 height 28
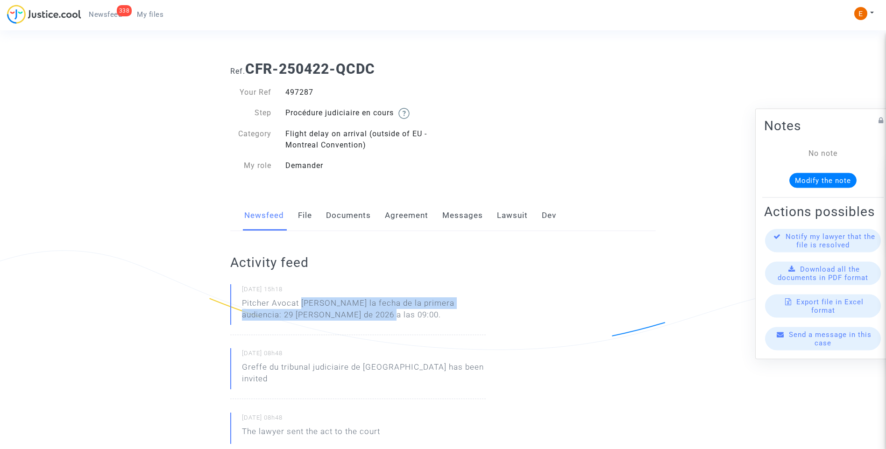
drag, startPoint x: 301, startPoint y: 303, endPoint x: 377, endPoint y: 313, distance: 76.7
click at [377, 313] on p "Pitcher Avocat ha dado la fecha de la primera audiencia: 29 de mayo de 2026 a l…" at bounding box center [364, 311] width 244 height 28
drag, startPoint x: 377, startPoint y: 313, endPoint x: 343, endPoint y: 303, distance: 35.6
copy p "ha dado la fecha de la primera audiencia: 29 de mayo de 2026 a las 09:00."
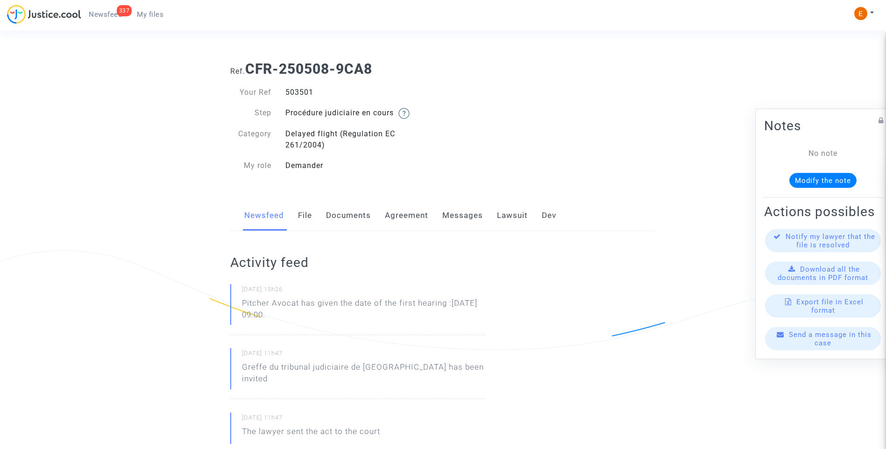
drag, startPoint x: 0, startPoint y: 0, endPoint x: 293, endPoint y: 91, distance: 306.6
click at [293, 91] on div "503501" at bounding box center [360, 92] width 165 height 11
copy div "503501"
drag, startPoint x: 332, startPoint y: 316, endPoint x: 212, endPoint y: 295, distance: 122.7
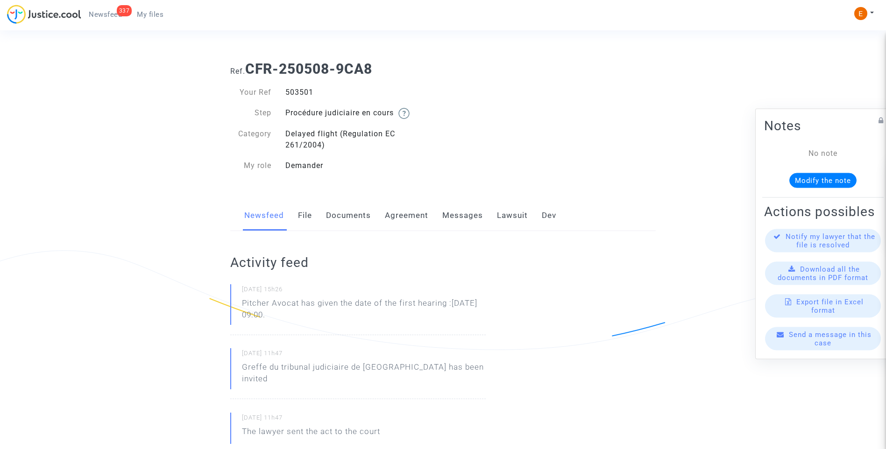
drag, startPoint x: 212, startPoint y: 295, endPoint x: 249, endPoint y: 304, distance: 38.4
click at [249, 304] on p "Pitcher Avocat has given the date of the first hearing :[DATE] 09:00." at bounding box center [364, 311] width 244 height 28
drag, startPoint x: 242, startPoint y: 302, endPoint x: 395, endPoint y: 321, distance: 154.3
click at [395, 321] on p "Pitcher Avocat has given the date of the first hearing :[DATE] 09:00." at bounding box center [364, 311] width 244 height 28
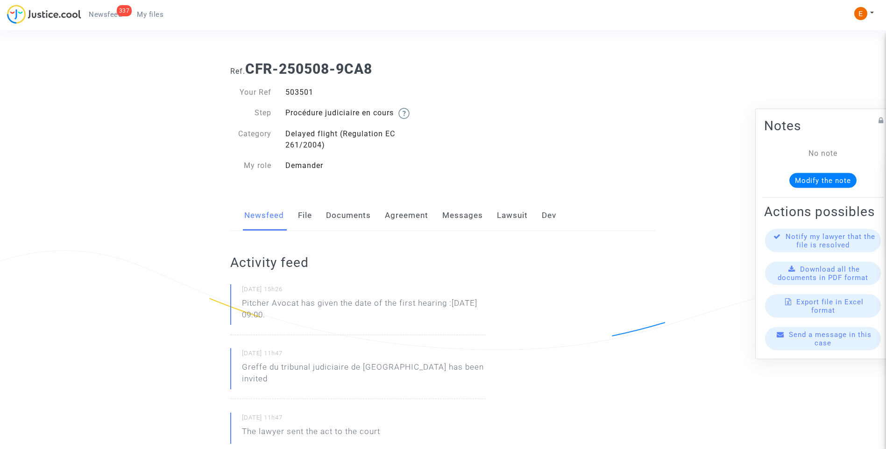
drag, startPoint x: 395, startPoint y: 321, endPoint x: 309, endPoint y: 316, distance: 87.0
click at [324, 312] on p "Pitcher Avocat ha dado la fecha de la primera audiencia: 29 de mayo de 2026 a l…" at bounding box center [364, 311] width 244 height 28
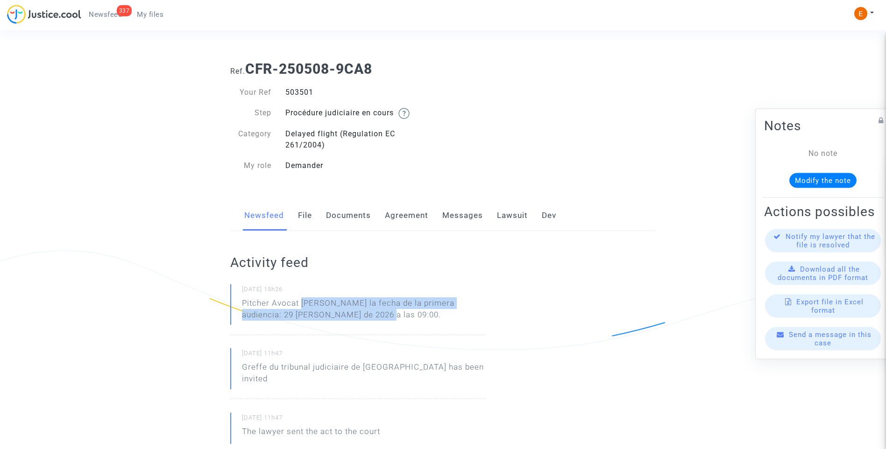
drag, startPoint x: 327, startPoint y: 307, endPoint x: 376, endPoint y: 317, distance: 49.6
click at [376, 317] on p "Pitcher Avocat ha dado la fecha de la primera audiencia: 29 de mayo de 2026 a l…" at bounding box center [364, 311] width 244 height 28
drag, startPoint x: 376, startPoint y: 317, endPoint x: 328, endPoint y: 312, distance: 48.4
copy p "ha dado la fecha de la primera audiencia: 29 de mayo de 2026 a las 09:00."
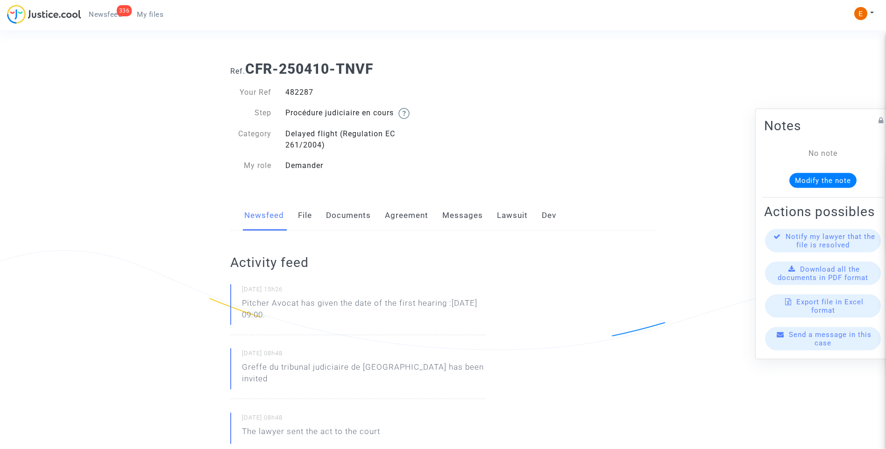
drag, startPoint x: 0, startPoint y: 0, endPoint x: 298, endPoint y: 92, distance: 311.9
click at [298, 92] on div "482287" at bounding box center [360, 92] width 165 height 11
copy div "482287"
drag, startPoint x: 348, startPoint y: 317, endPoint x: 227, endPoint y: 305, distance: 121.0
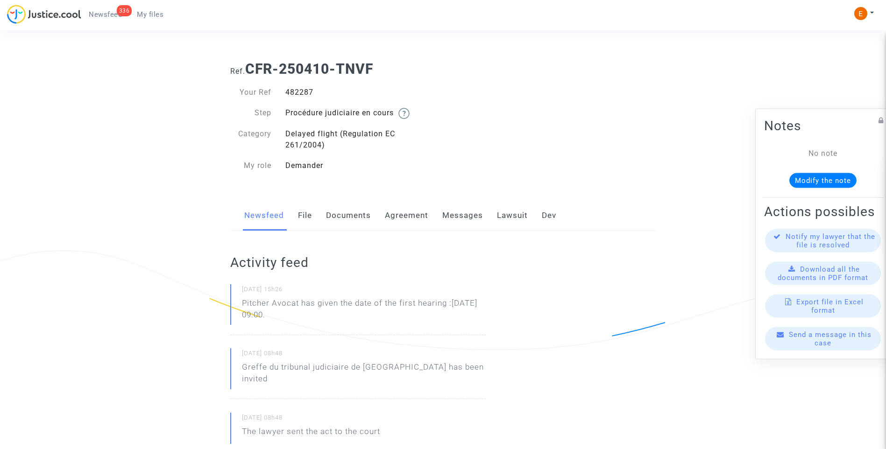
drag, startPoint x: 227, startPoint y: 305, endPoint x: 250, endPoint y: 304, distance: 22.4
click at [300, 308] on p "Pitcher Avocat ha dado la fecha de la primera audiencia: 29 de mayo de 2026 a l…" at bounding box center [364, 311] width 244 height 28
drag, startPoint x: 303, startPoint y: 303, endPoint x: 375, endPoint y: 312, distance: 73.0
click at [375, 312] on p "Pitcher Avocat ha dado la fecha de la primera audiencia: 29 de mayo de 2026 a l…" at bounding box center [364, 311] width 244 height 28
drag, startPoint x: 375, startPoint y: 312, endPoint x: 332, endPoint y: 309, distance: 44.0
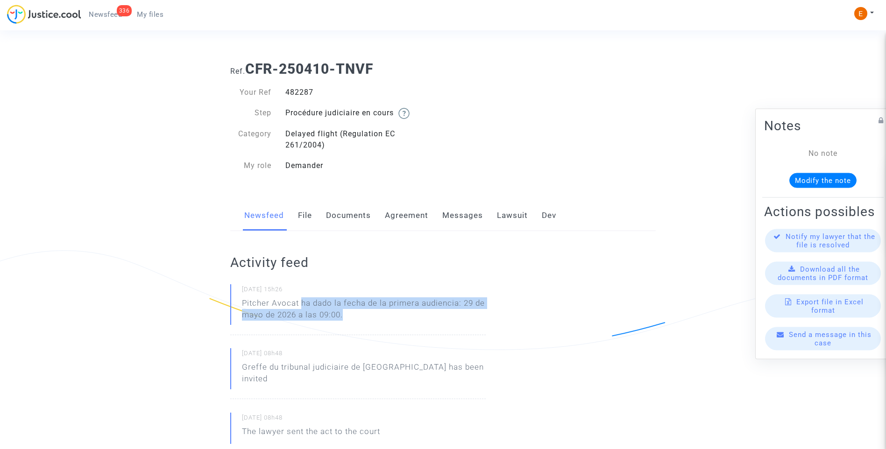
copy p "ha dado la fecha de la primera audiencia: 29 de mayo de 2026 a las 09:00."
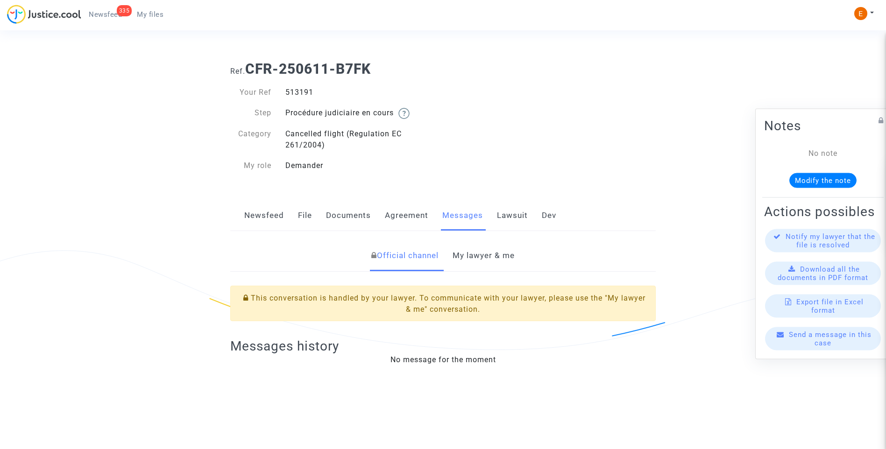
drag, startPoint x: 0, startPoint y: 0, endPoint x: 291, endPoint y: 92, distance: 305.7
click at [291, 92] on div "513191" at bounding box center [360, 92] width 165 height 11
copy div "513191"
drag, startPoint x: 483, startPoint y: 261, endPoint x: 501, endPoint y: 261, distance: 18.2
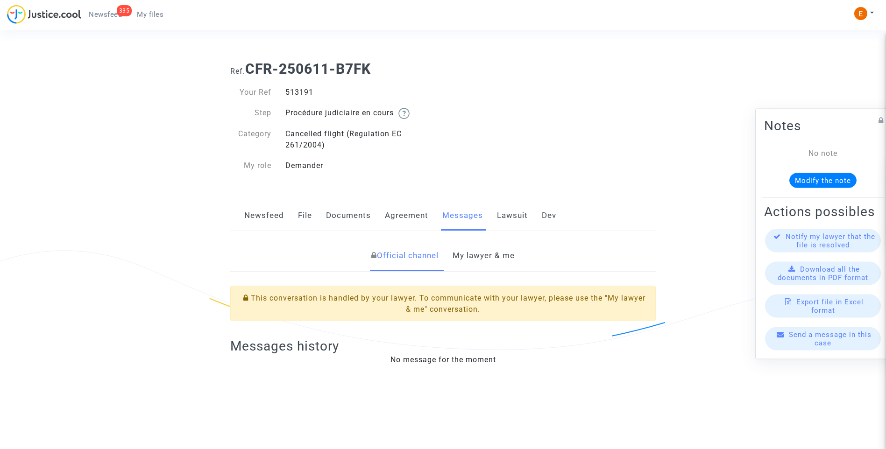
click at [484, 261] on link "My lawyer & me" at bounding box center [483, 255] width 62 height 31
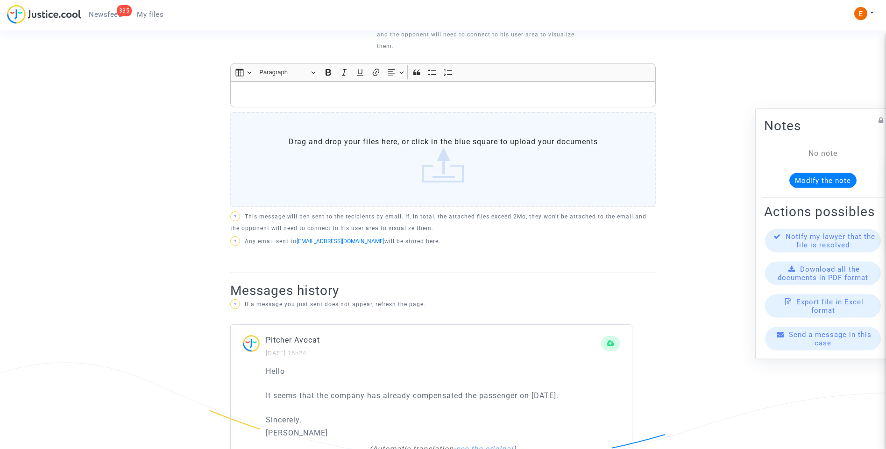
scroll to position [494, 0]
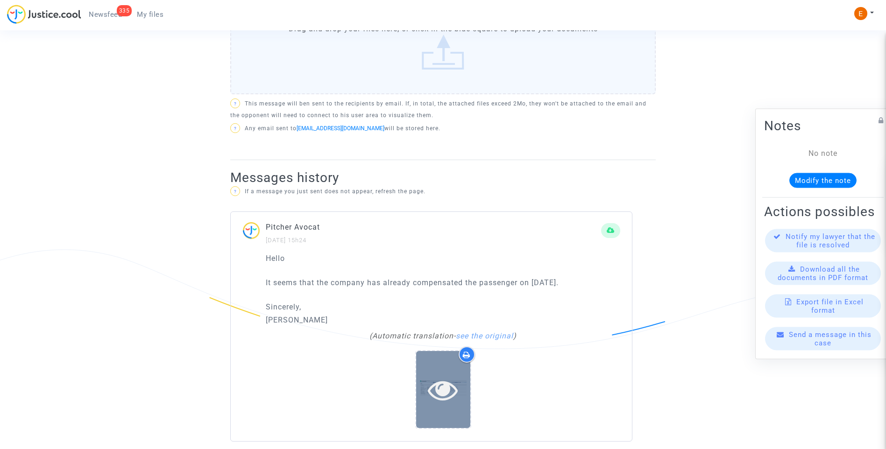
click at [460, 378] on div at bounding box center [443, 390] width 54 height 30
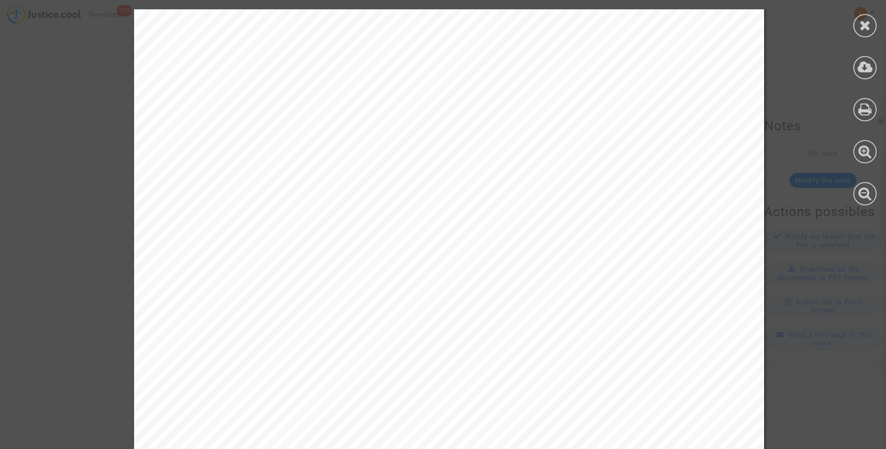
scroll to position [42, 0]
click at [872, 25] on div at bounding box center [864, 25] width 23 height 23
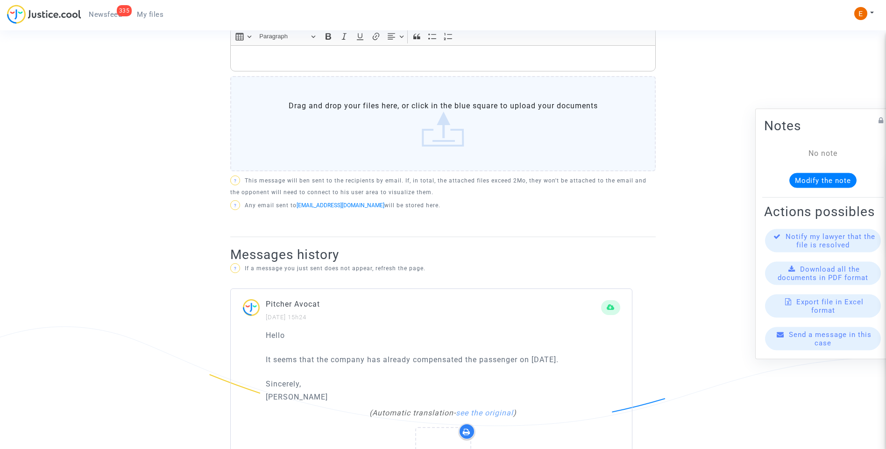
scroll to position [400, 0]
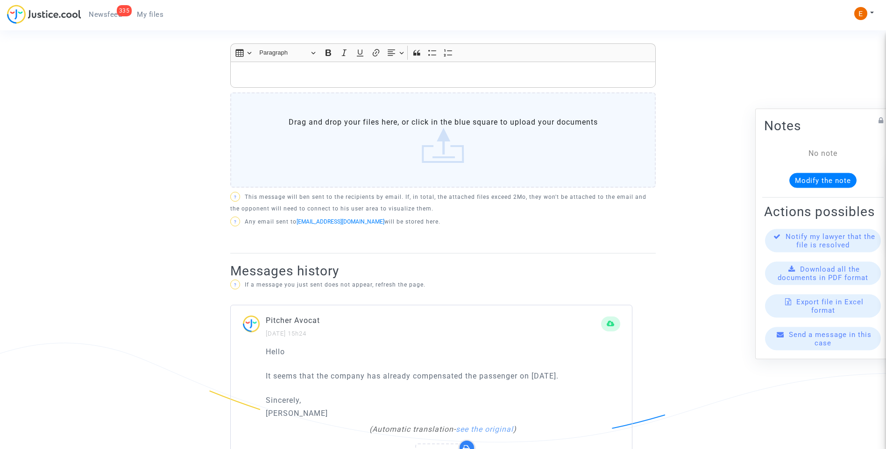
click at [308, 69] on p "Rich Text Editor, main" at bounding box center [443, 75] width 416 height 12
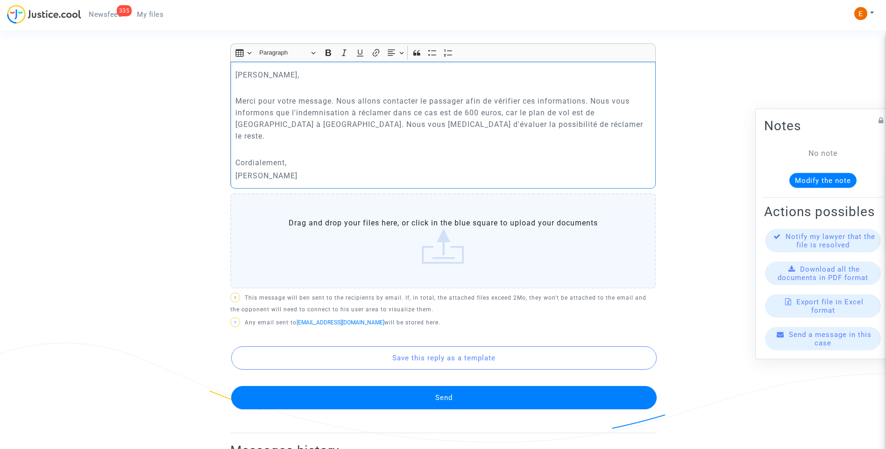
click at [475, 386] on button "Send" at bounding box center [443, 397] width 425 height 23
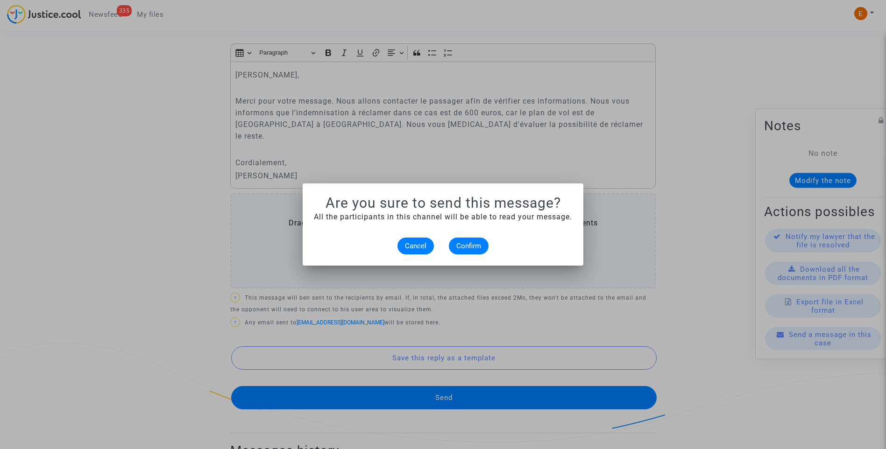
scroll to position [0, 0]
click at [476, 248] on span "Confirm" at bounding box center [468, 246] width 25 height 8
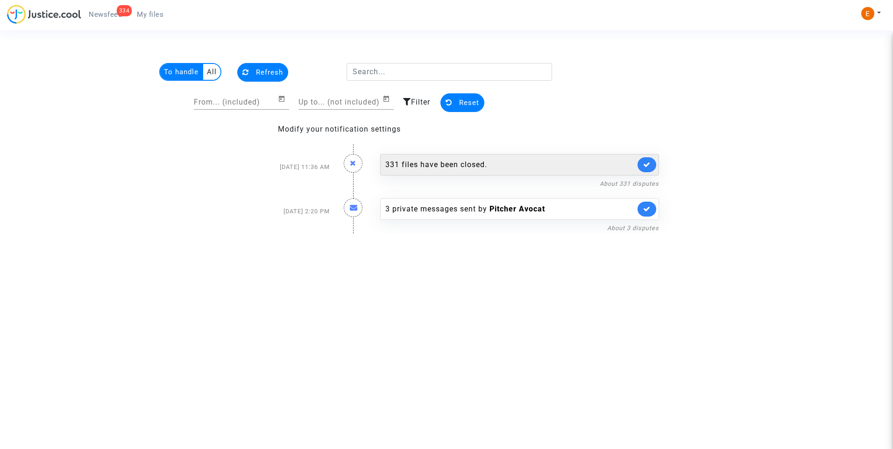
click at [445, 165] on div "331 files have been closed." at bounding box center [510, 164] width 250 height 11
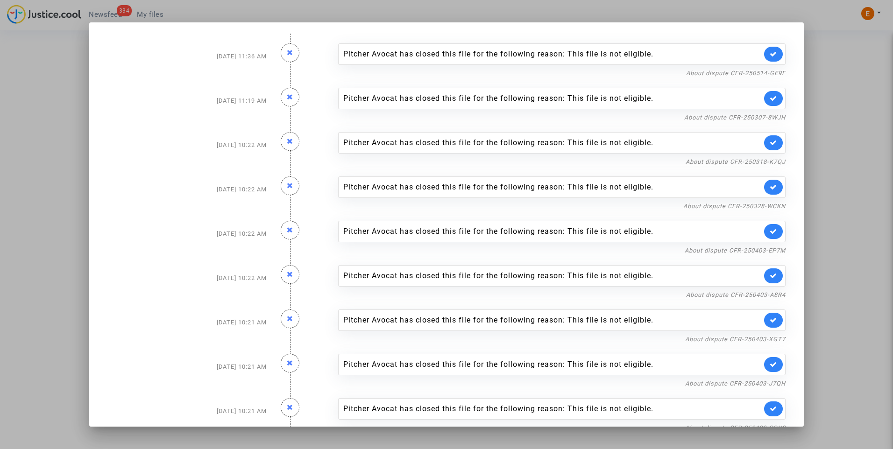
click at [839, 99] on div at bounding box center [446, 224] width 893 height 449
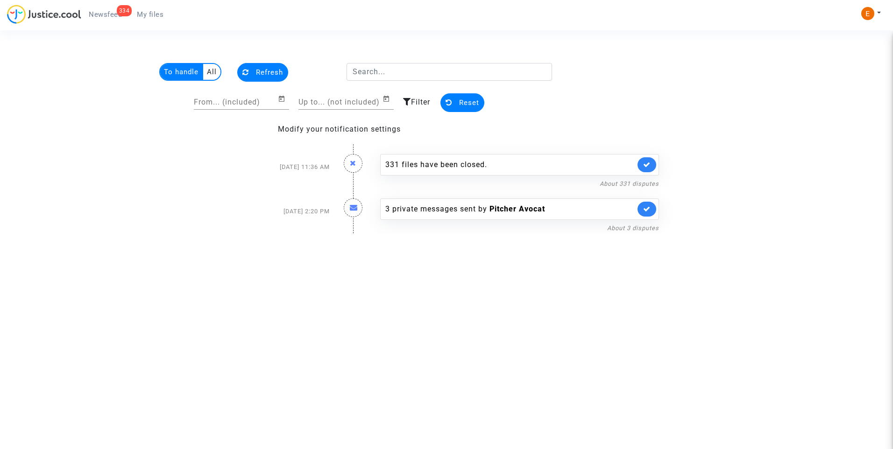
click at [675, 76] on newsfeed "To handle All Refresh From... (included) Up to... (not included) Filter Reset M…" at bounding box center [446, 148] width 672 height 170
